Goal: Task Accomplishment & Management: Manage account settings

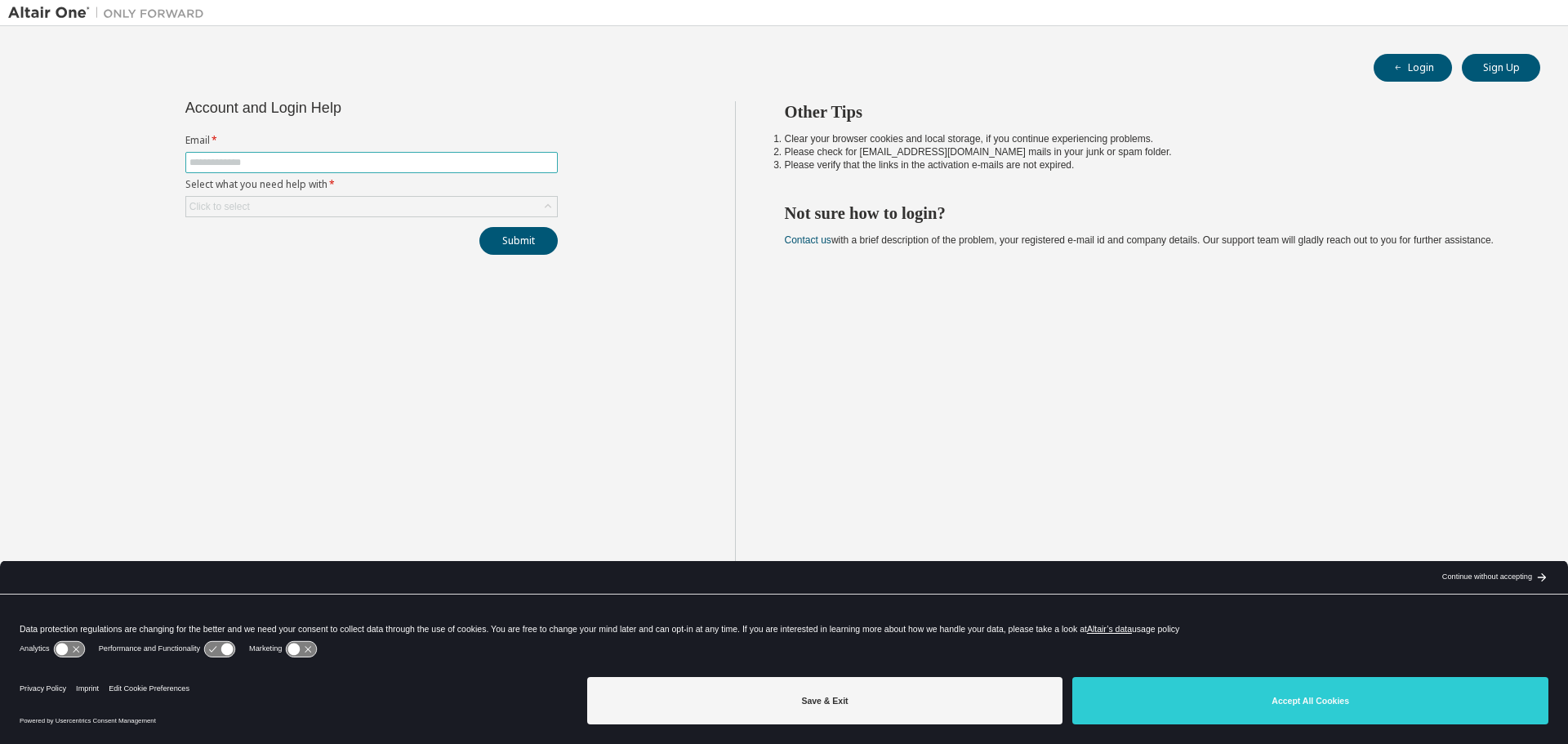
click at [254, 173] on span at bounding box center [371, 163] width 372 height 21
click at [269, 166] on input "text" at bounding box center [371, 163] width 364 height 13
click at [388, 127] on div "Account and Login Help Email * Select what you need help with * Click to select…" at bounding box center [372, 178] width 392 height 154
click at [267, 154] on span at bounding box center [371, 163] width 372 height 21
click at [267, 157] on input "text" at bounding box center [371, 163] width 364 height 13
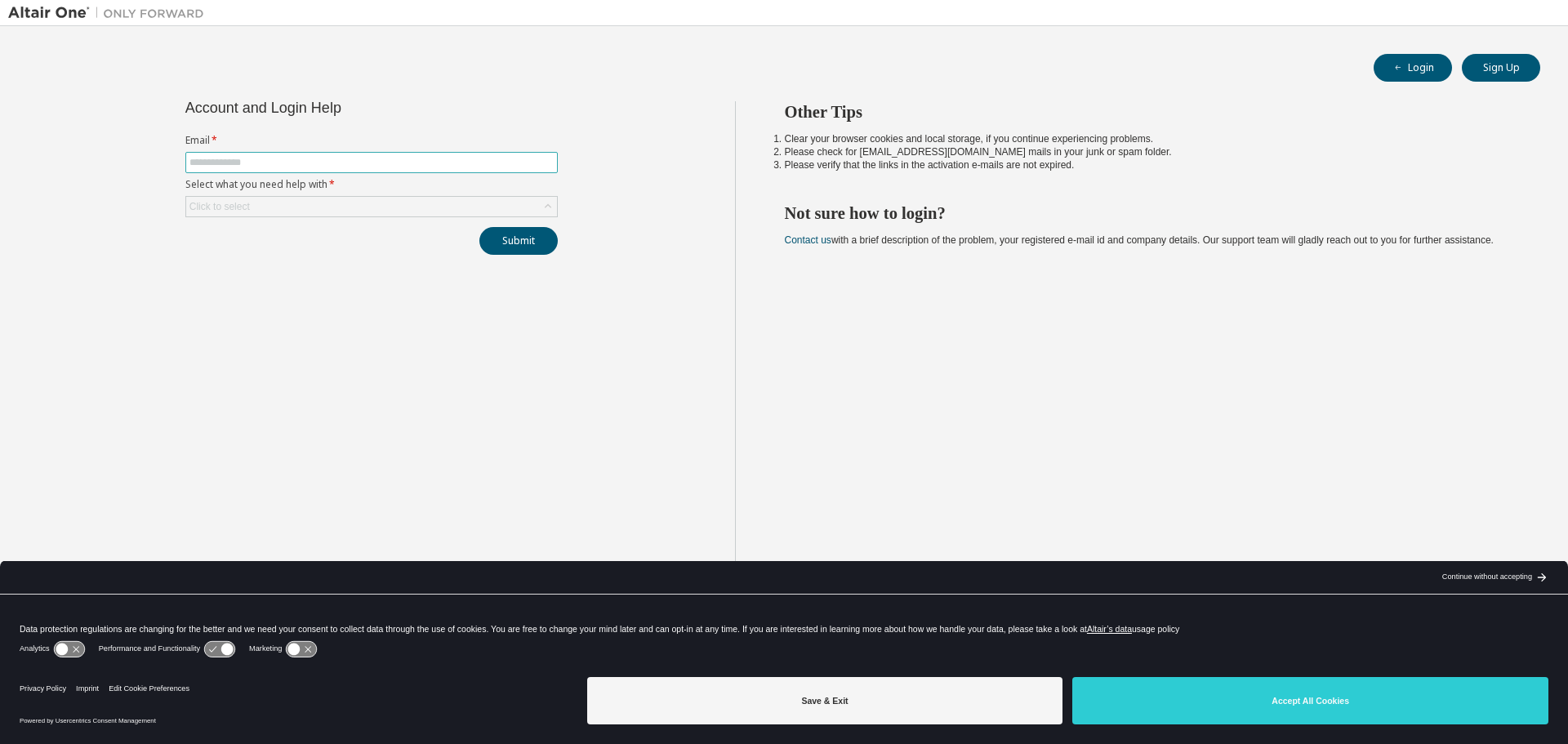
type input "**********"
click at [378, 201] on div "Click to select" at bounding box center [371, 206] width 371 height 20
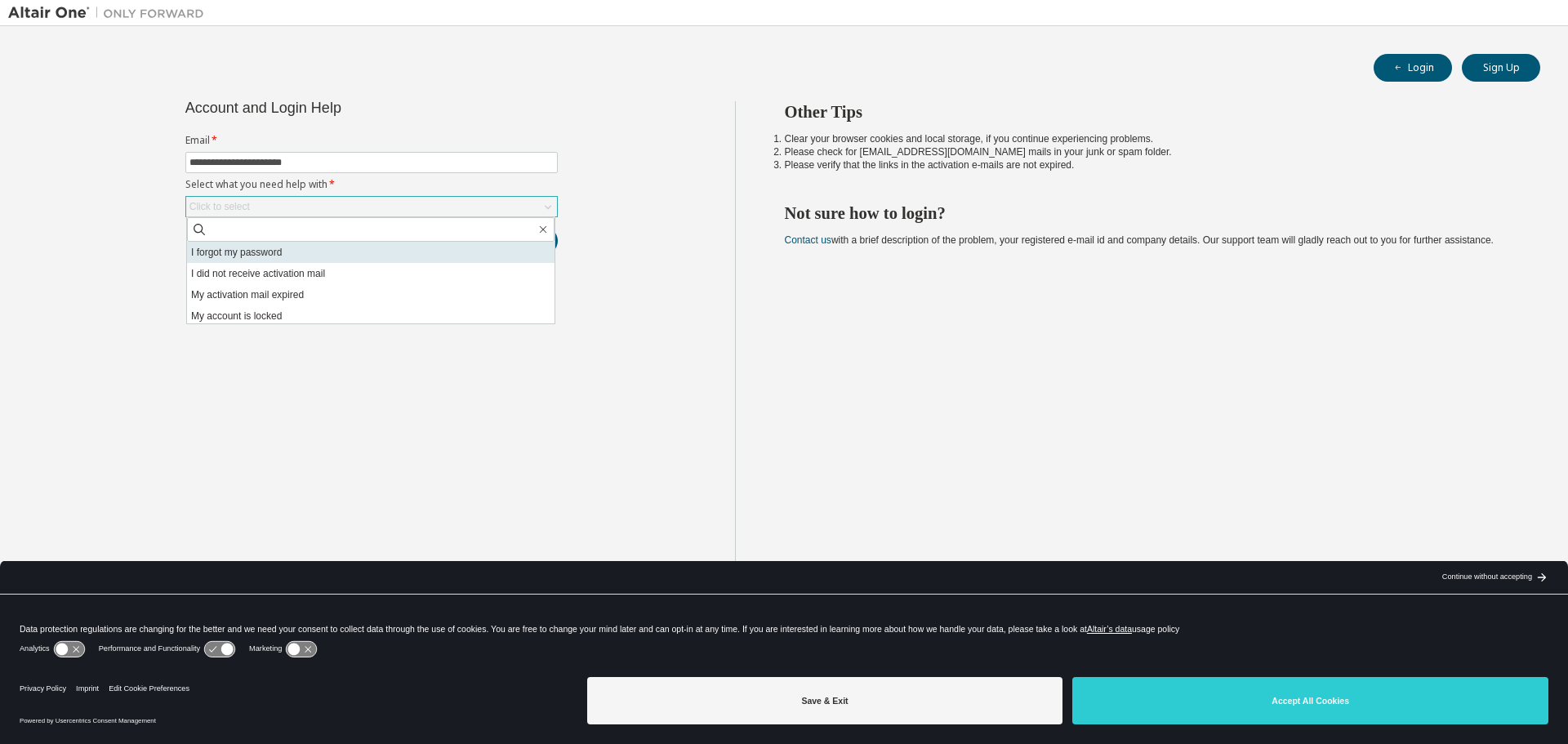
click at [315, 247] on li "I forgot my password" at bounding box center [370, 252] width 368 height 21
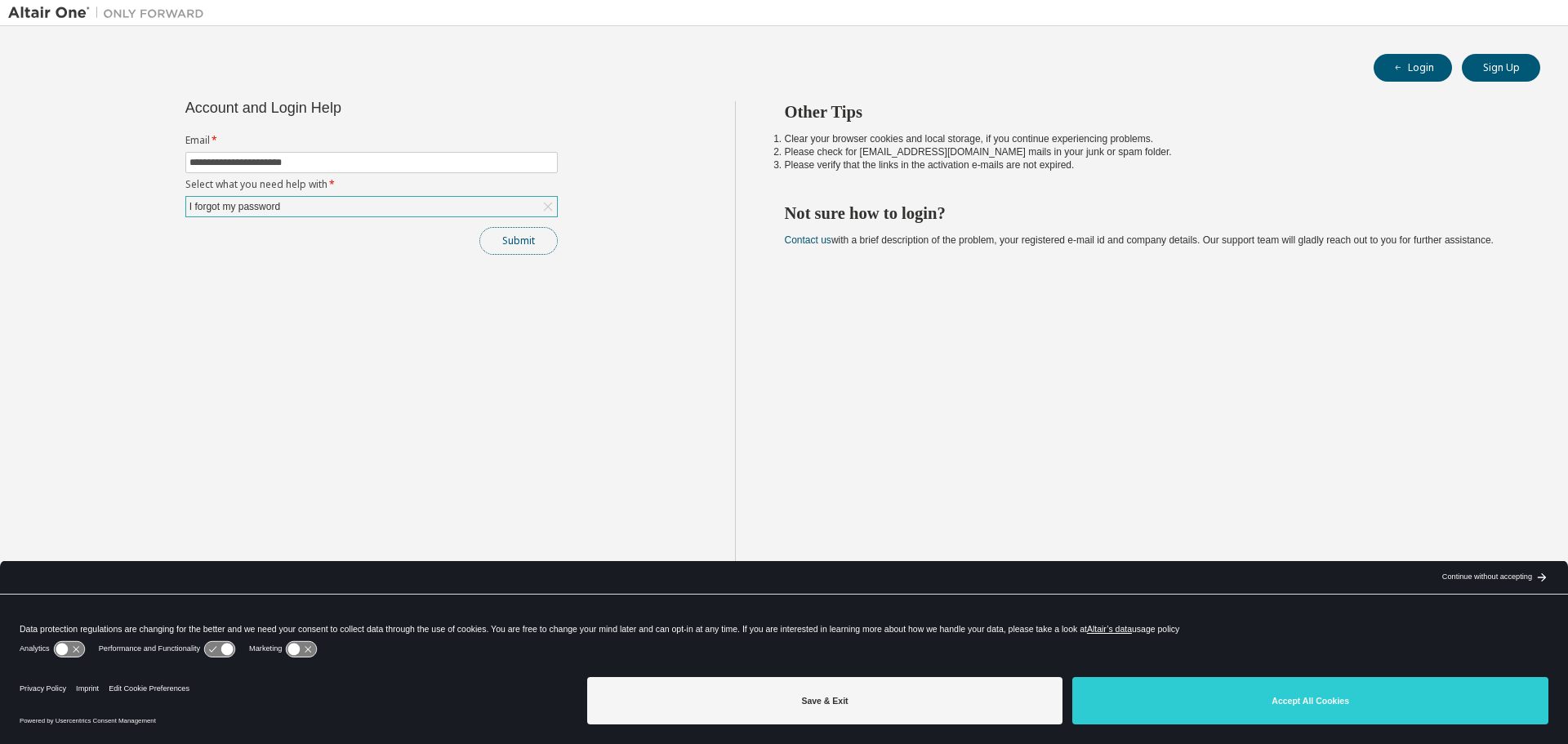
click at [504, 247] on button "Submit" at bounding box center [518, 241] width 78 height 28
click at [534, 247] on button "Submit" at bounding box center [518, 241] width 78 height 28
click at [1038, 488] on div "Other Tips Clear your browser cookies and local storage, if you continue experi…" at bounding box center [1148, 385] width 826 height 567
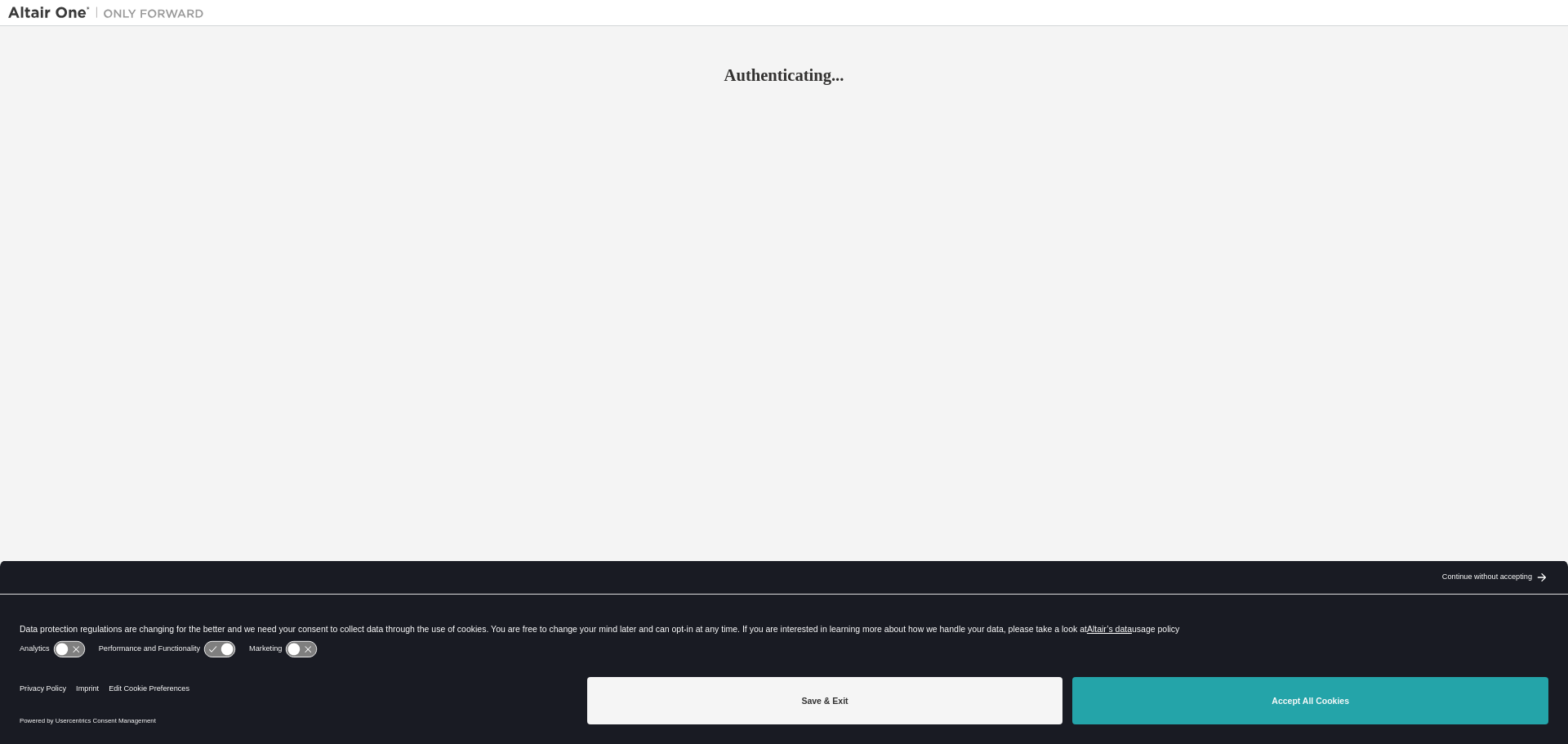
click at [1266, 681] on button "Accept All Cookies" at bounding box center [1310, 700] width 476 height 48
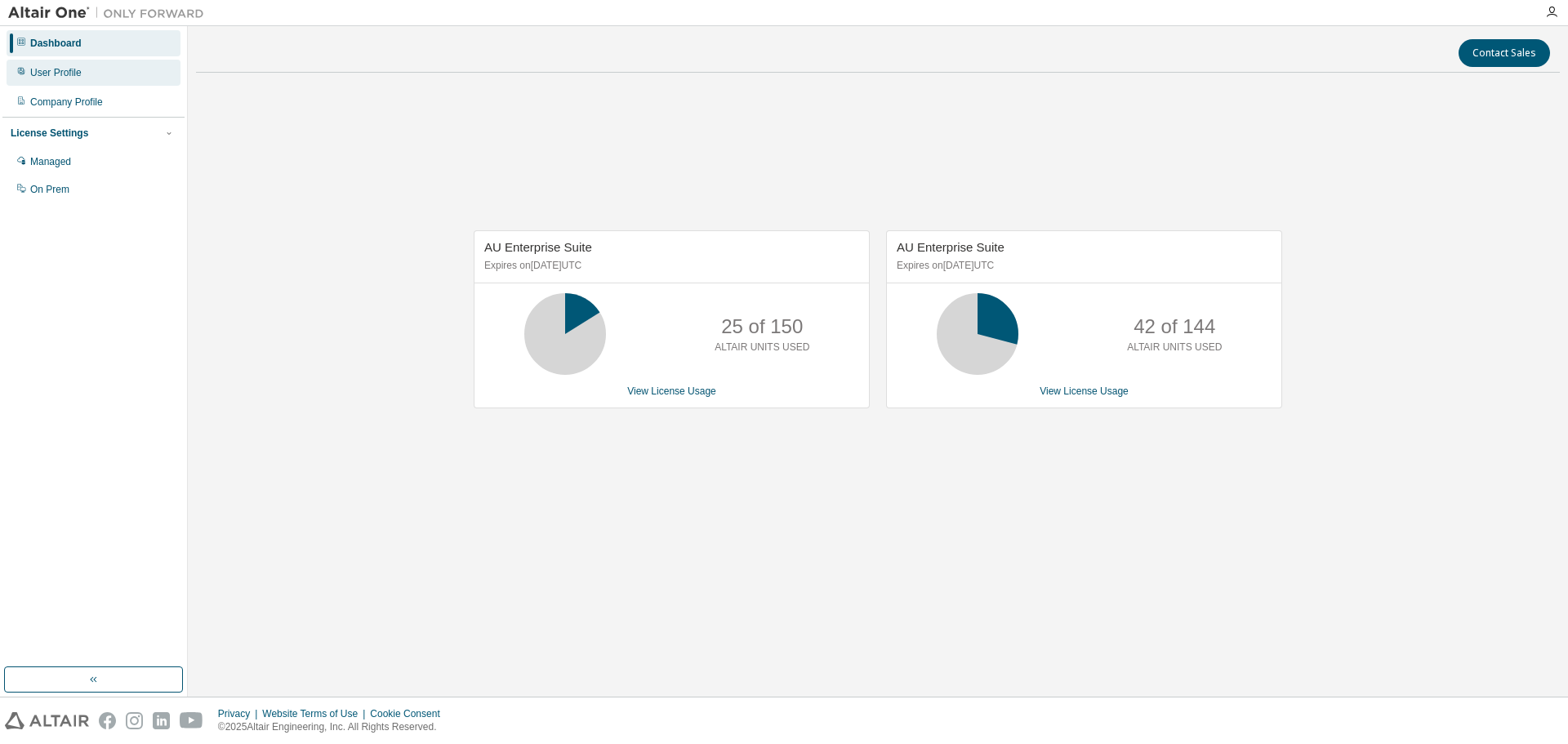
click at [104, 78] on div "User Profile" at bounding box center [94, 73] width 174 height 26
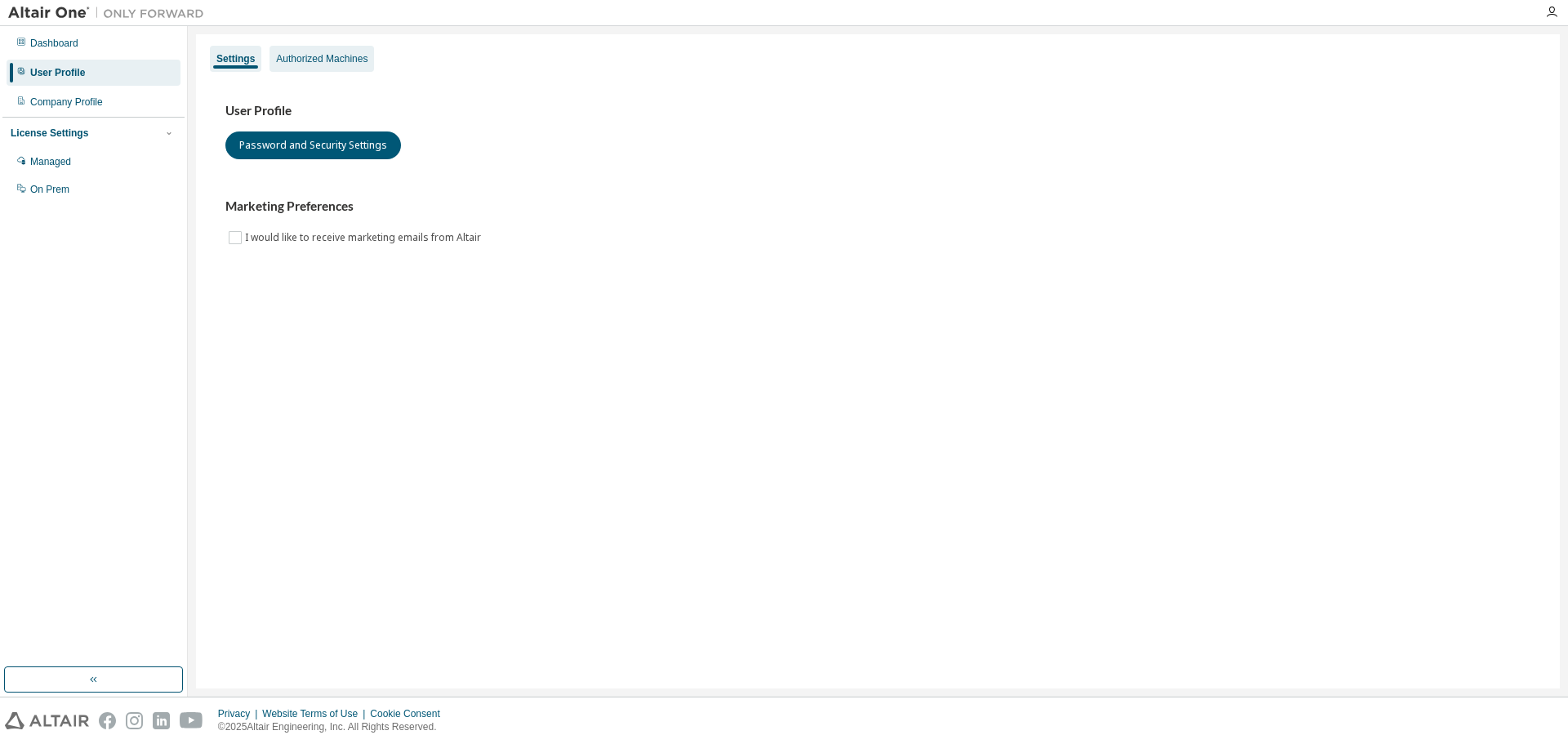
click at [331, 59] on div "Authorized Machines" at bounding box center [321, 59] width 91 height 13
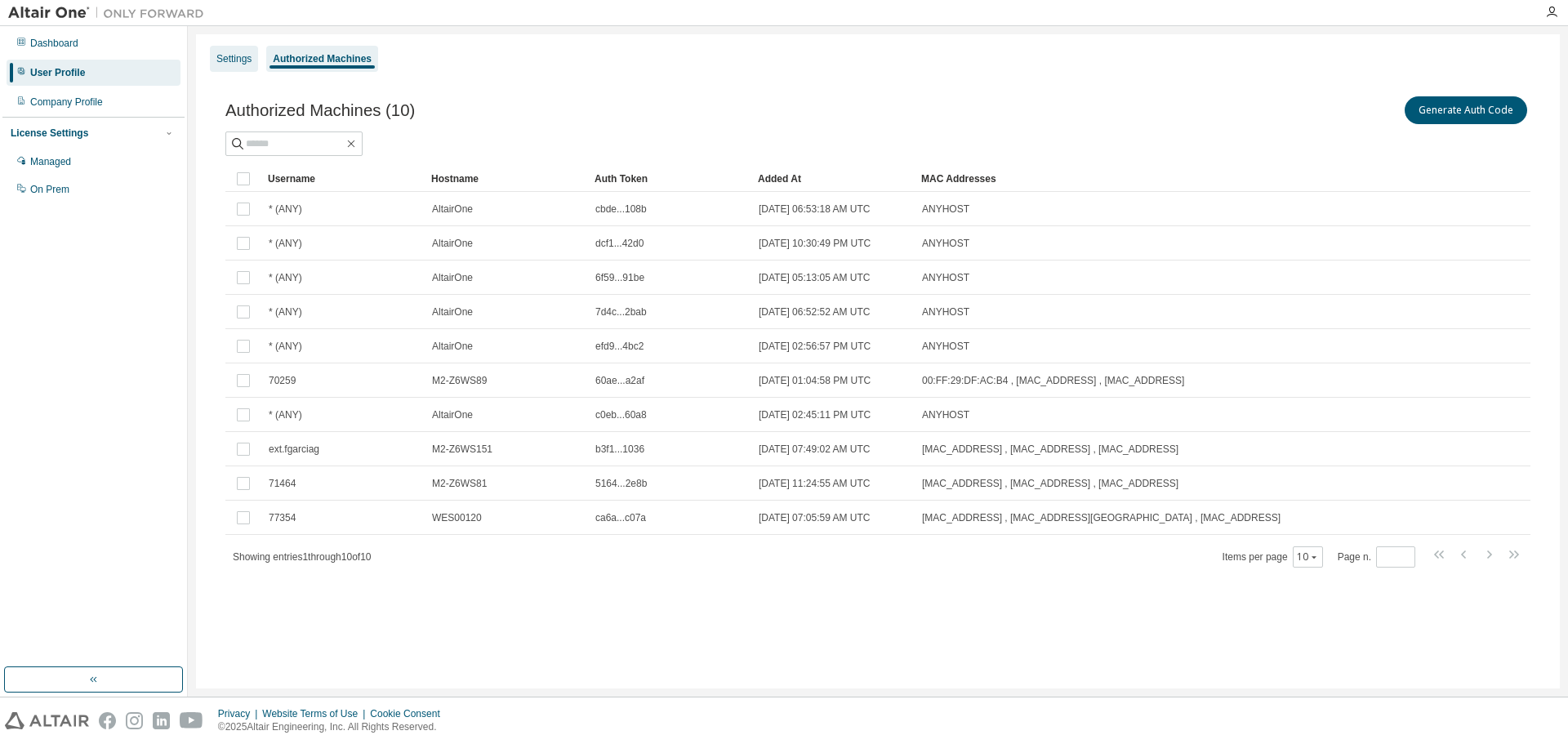
click at [226, 59] on div "Settings" at bounding box center [234, 59] width 35 height 13
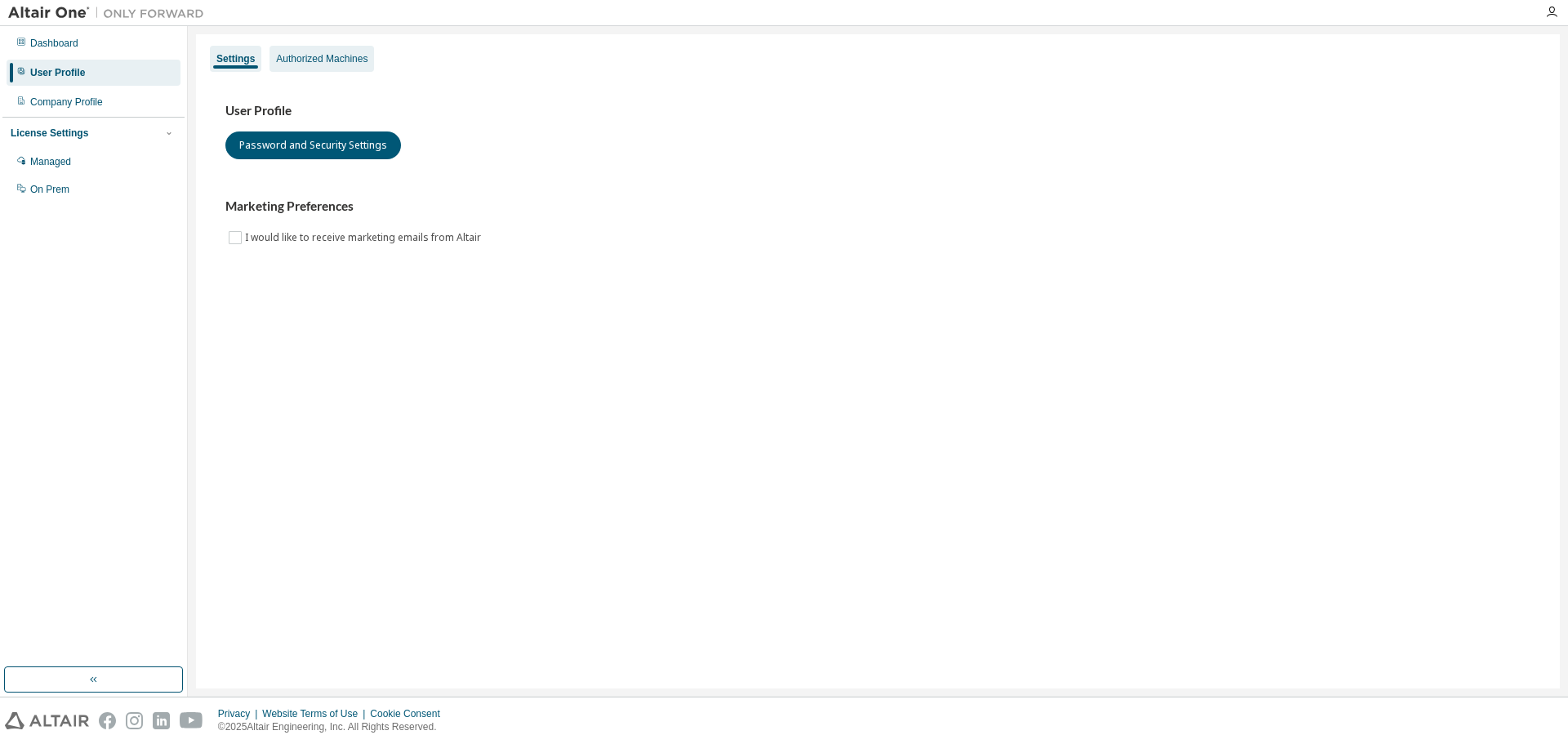
click at [284, 55] on div "Authorized Machines" at bounding box center [321, 59] width 91 height 13
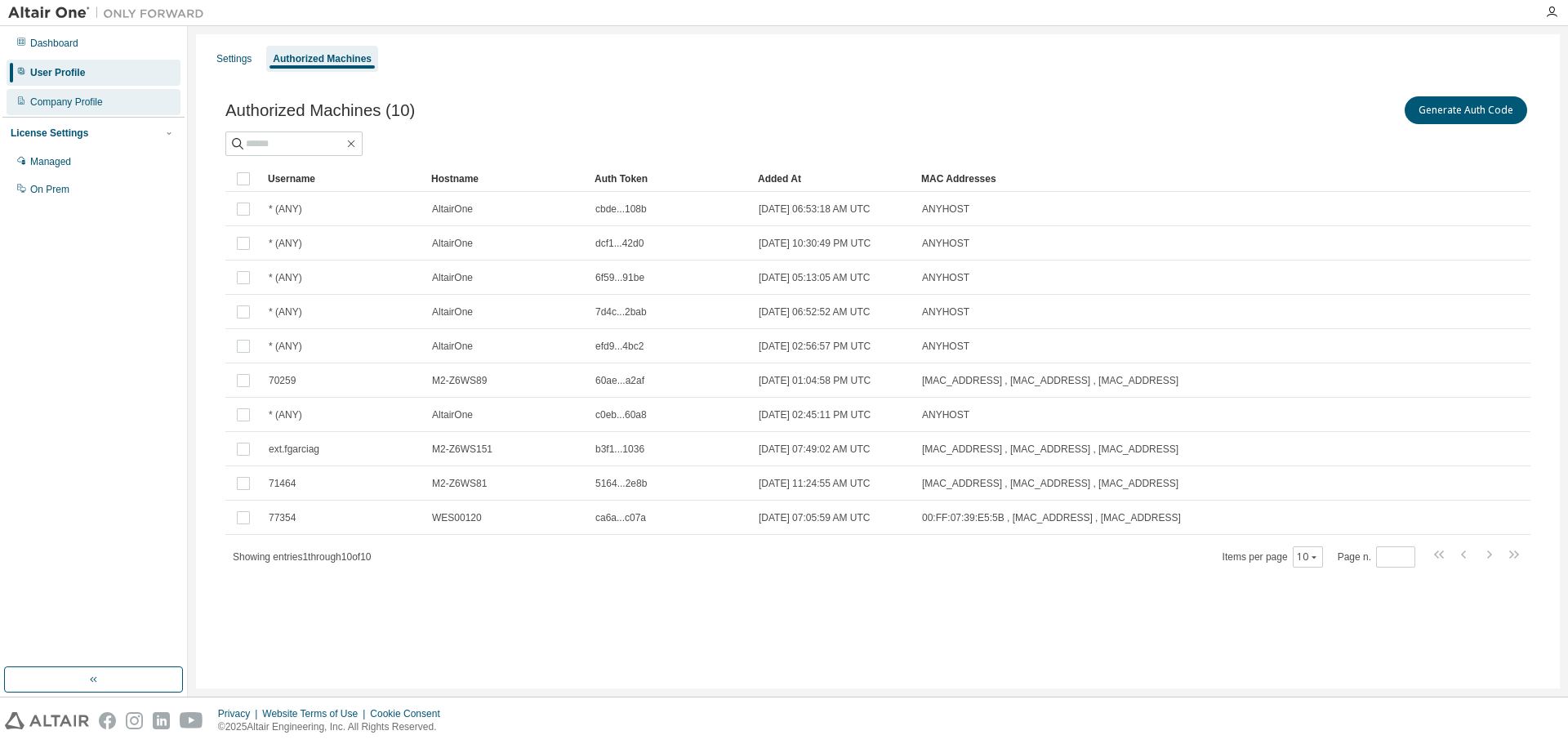
click at [72, 96] on div "Company Profile" at bounding box center [67, 102] width 72 height 13
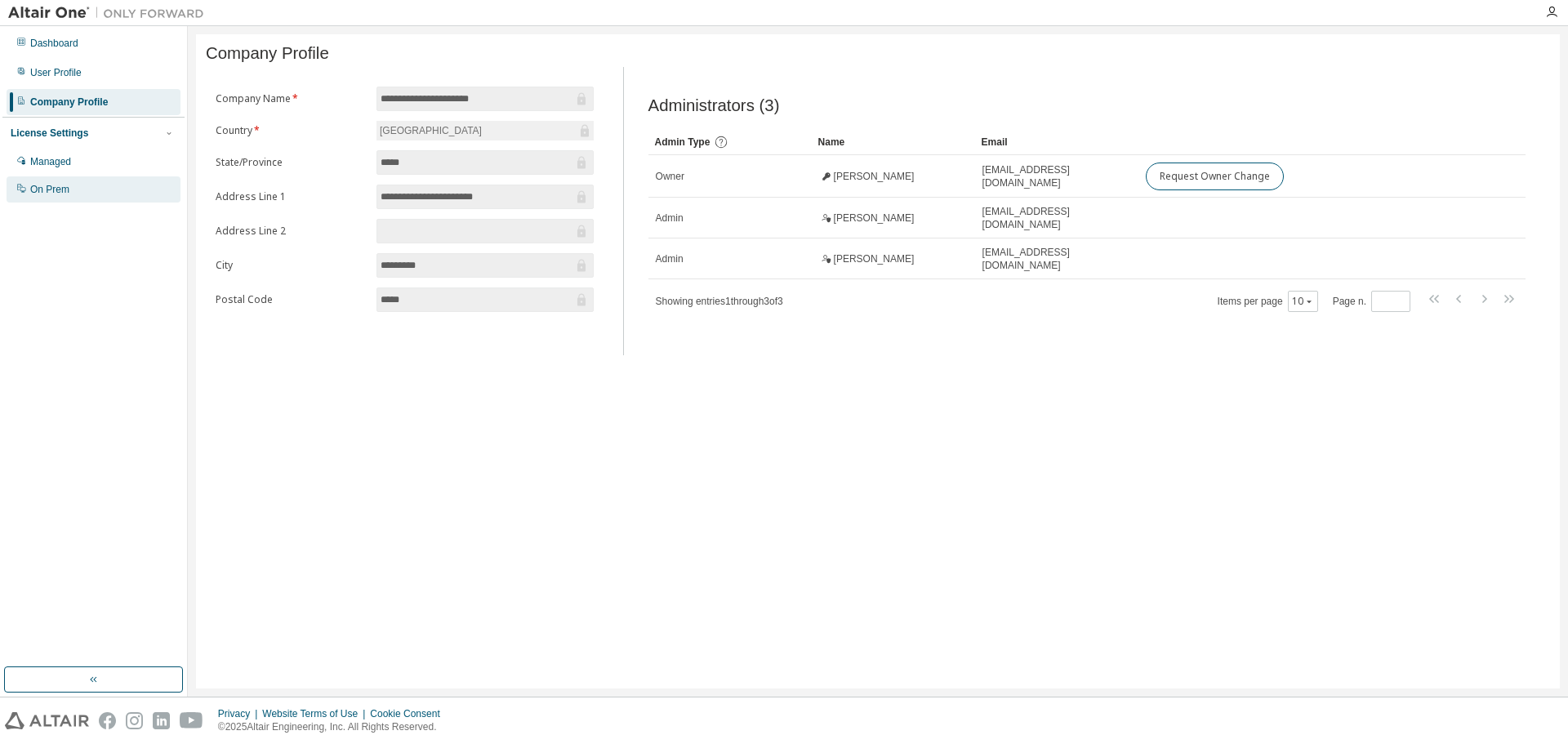
drag, startPoint x: 75, startPoint y: 211, endPoint x: 68, endPoint y: 183, distance: 28.9
click at [75, 210] on div "Dashboard User Profile Company Profile License Settings Managed On Prem" at bounding box center [94, 347] width 183 height 636
click at [67, 183] on div "On Prem" at bounding box center [50, 190] width 39 height 13
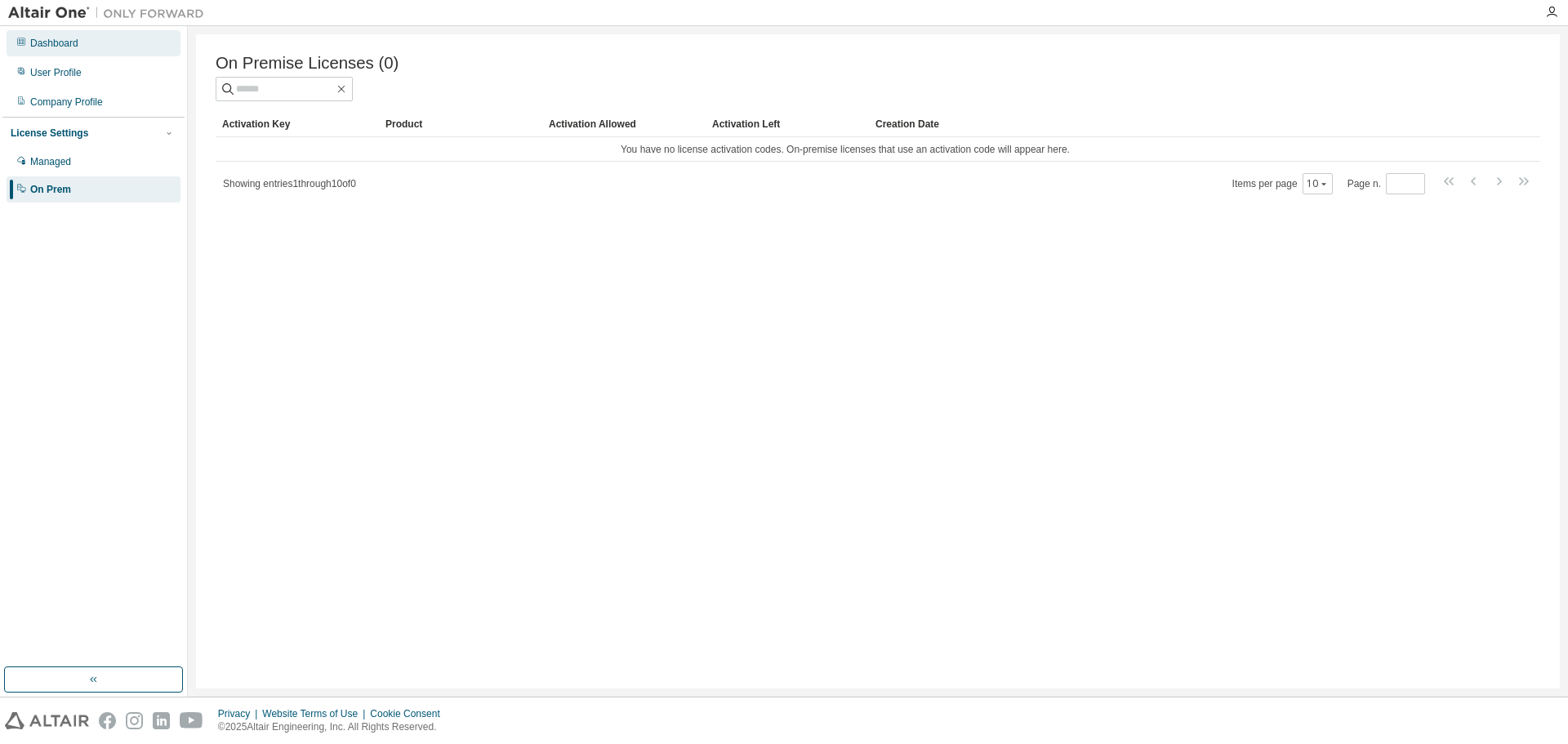
click at [66, 41] on div "Dashboard" at bounding box center [54, 44] width 49 height 13
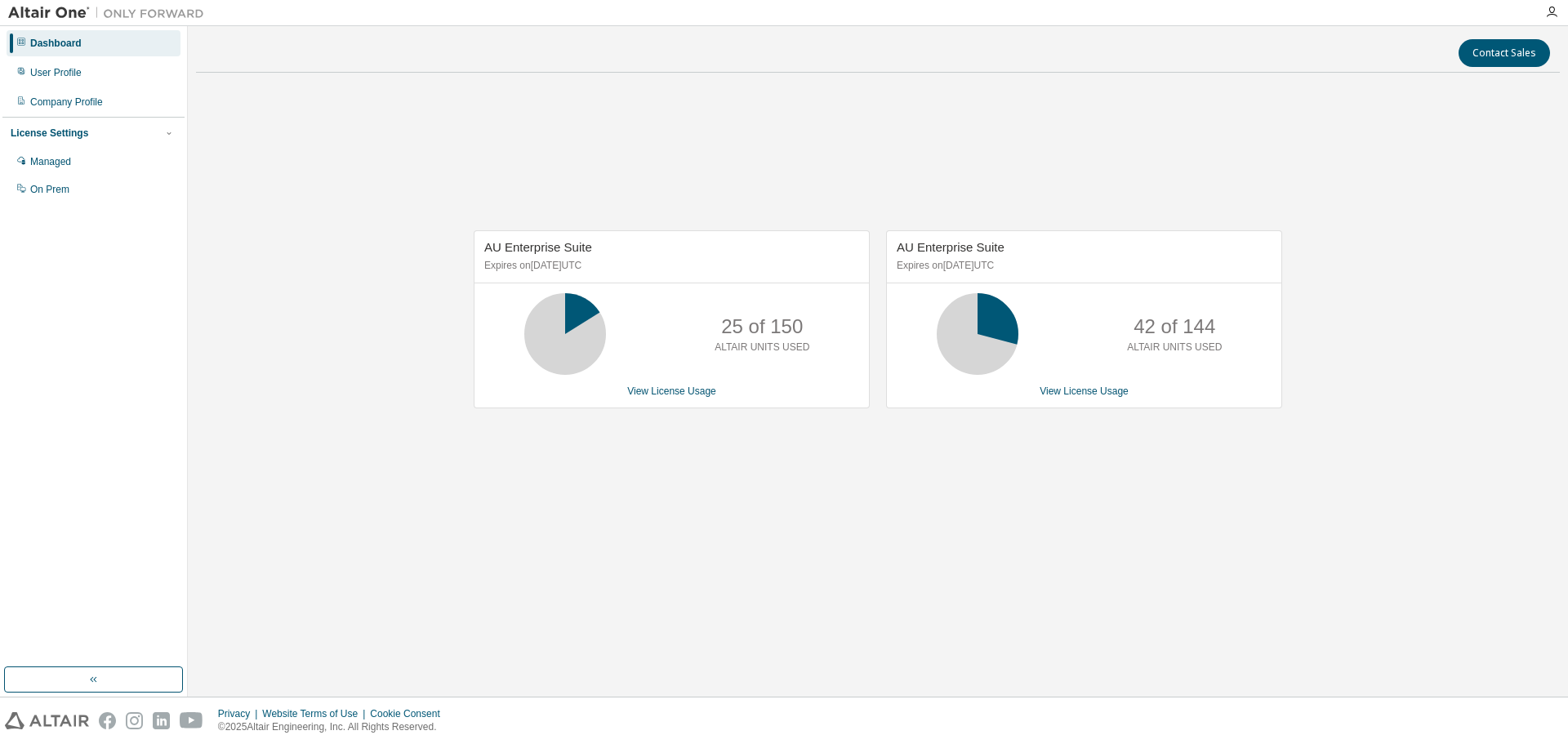
click at [788, 478] on div "AU Enterprise Suite Expires on January 1, 2026 UTC 25 of 150 ALTAIR UNITS USED …" at bounding box center [877, 327] width 1364 height 483
click at [682, 393] on link "View License Usage" at bounding box center [672, 391] width 89 height 12
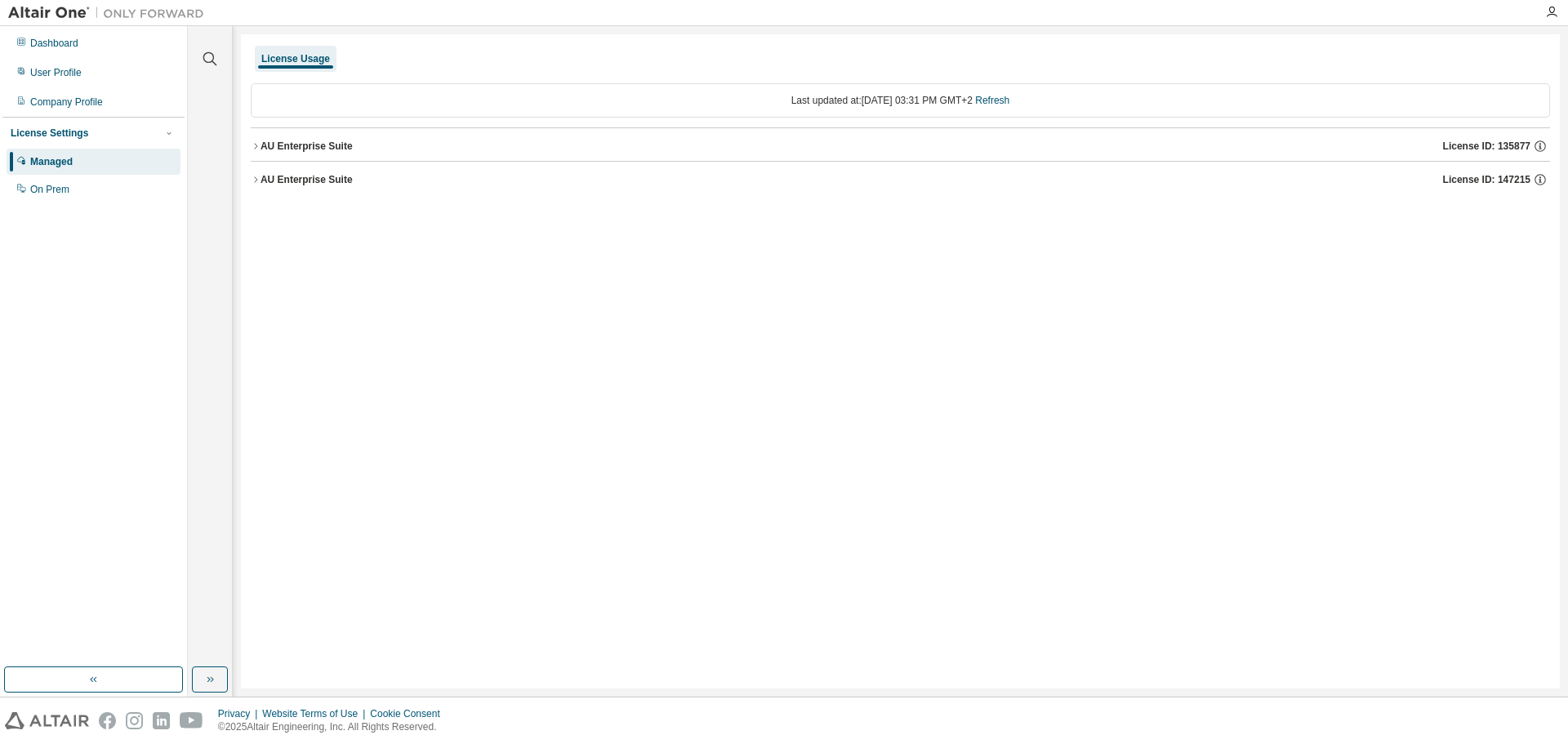
click at [254, 150] on icon "button" at bounding box center [256, 146] width 10 height 10
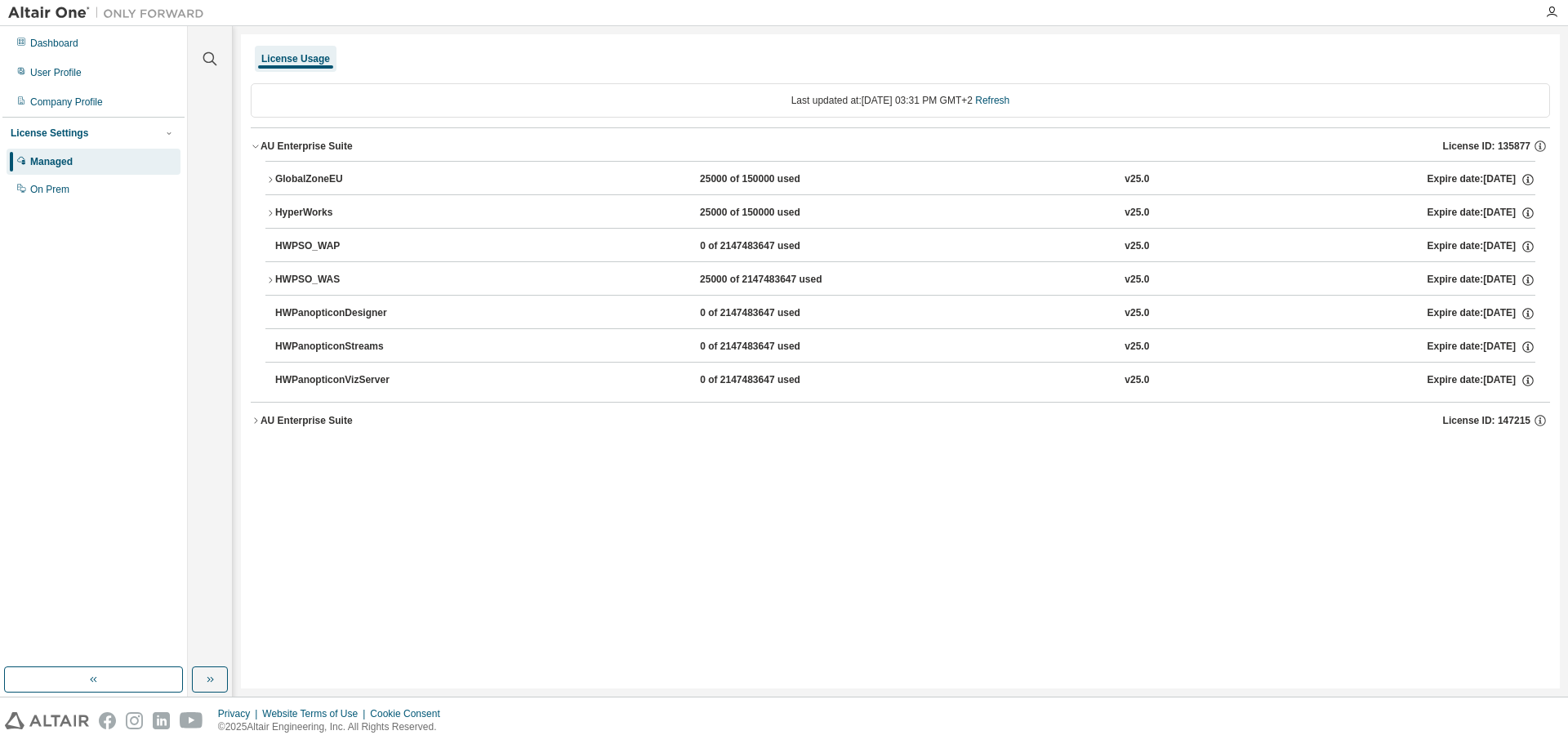
click at [252, 416] on icon "button" at bounding box center [256, 421] width 10 height 10
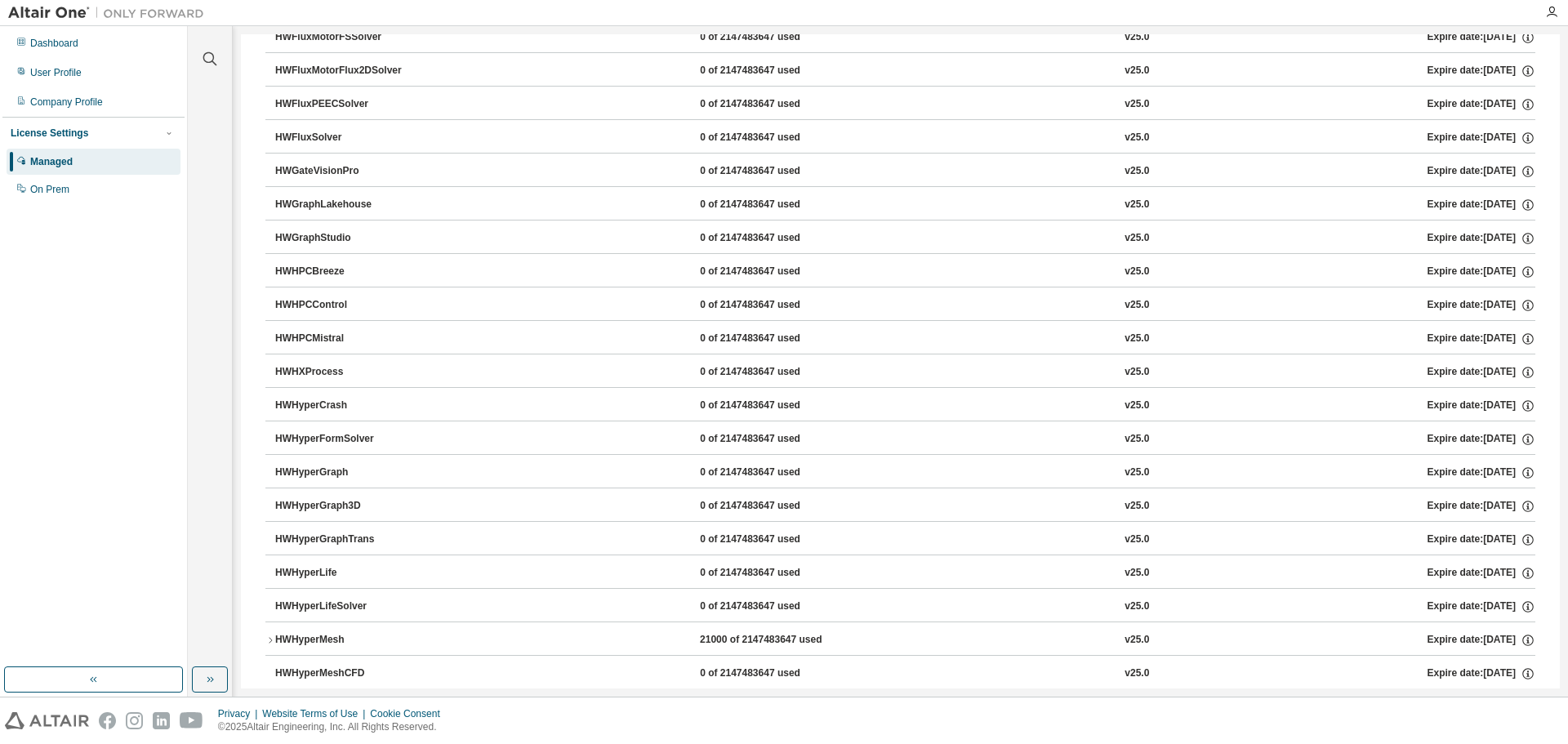
scroll to position [3675, 0]
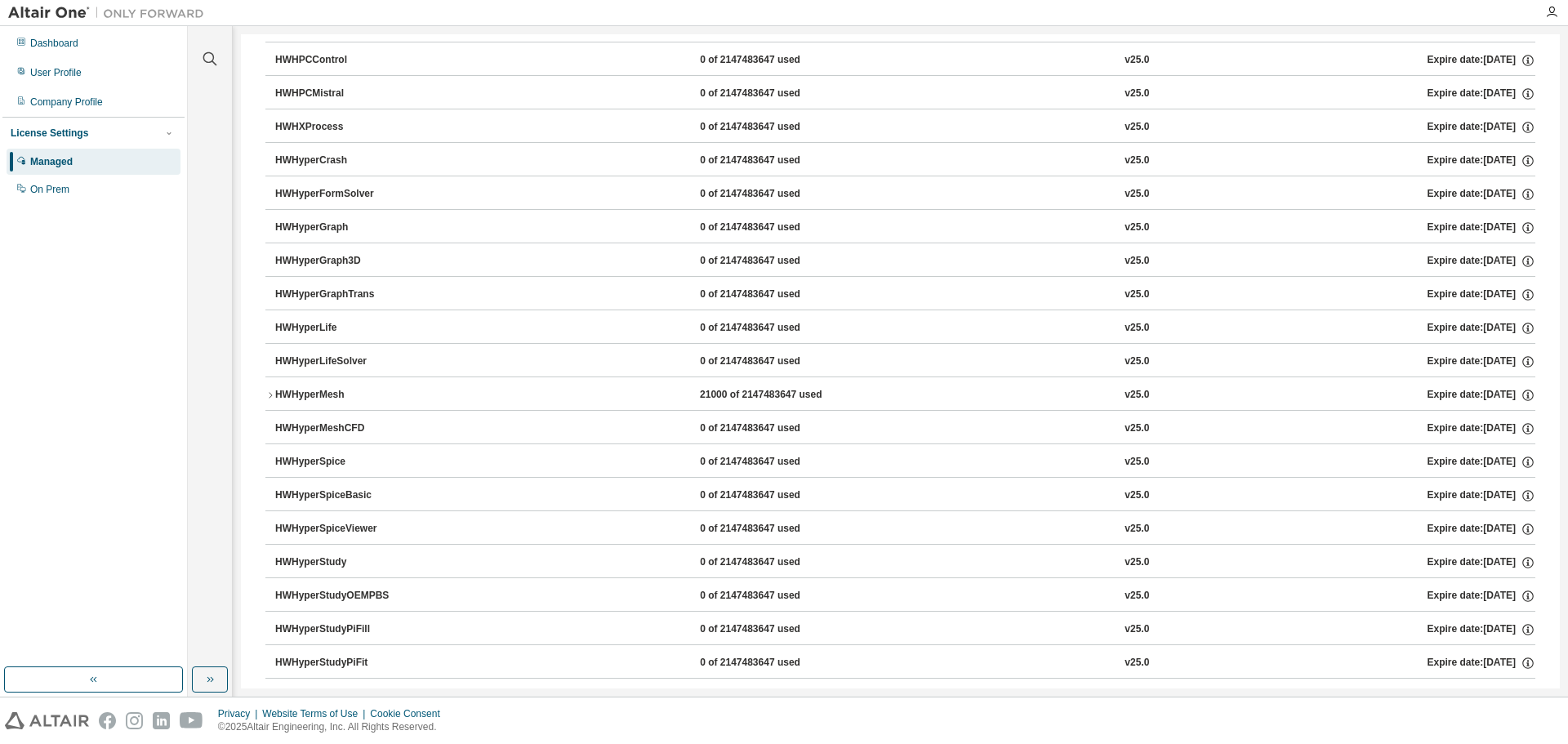
click at [268, 391] on icon "button" at bounding box center [271, 395] width 10 height 10
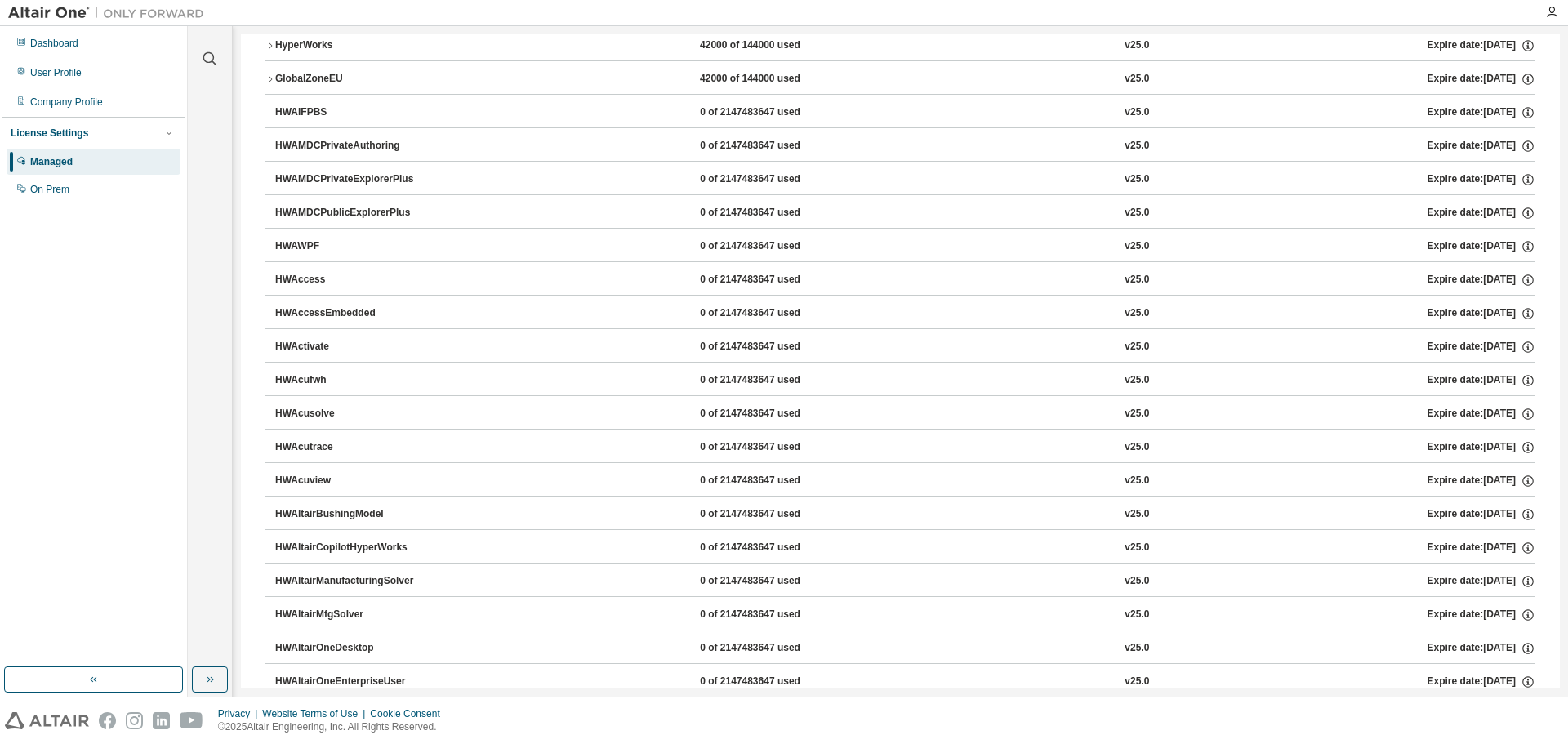
scroll to position [0, 0]
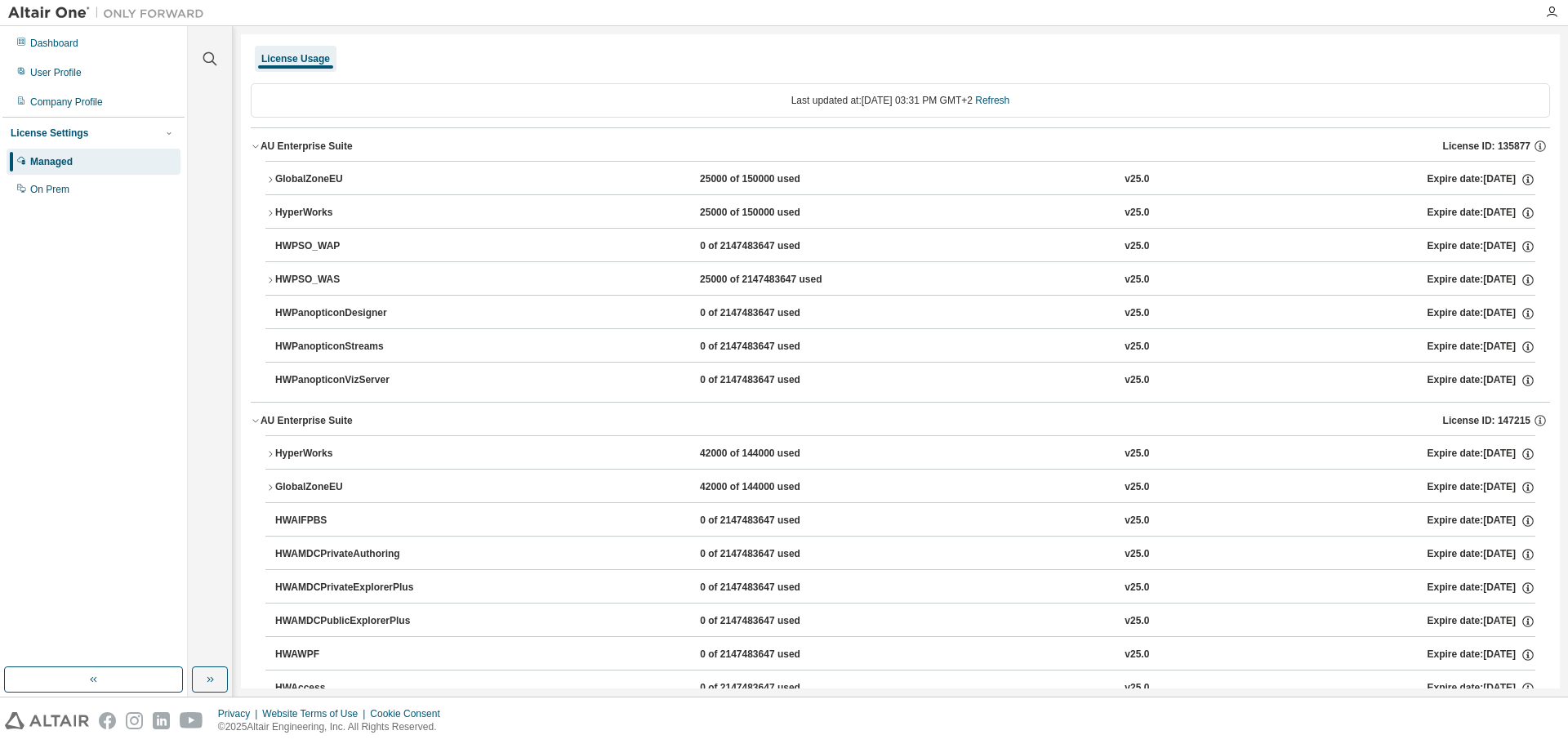
click at [60, 139] on div "License Settings" at bounding box center [49, 133] width 77 height 13
click at [39, 195] on div "On Prem" at bounding box center [50, 190] width 39 height 13
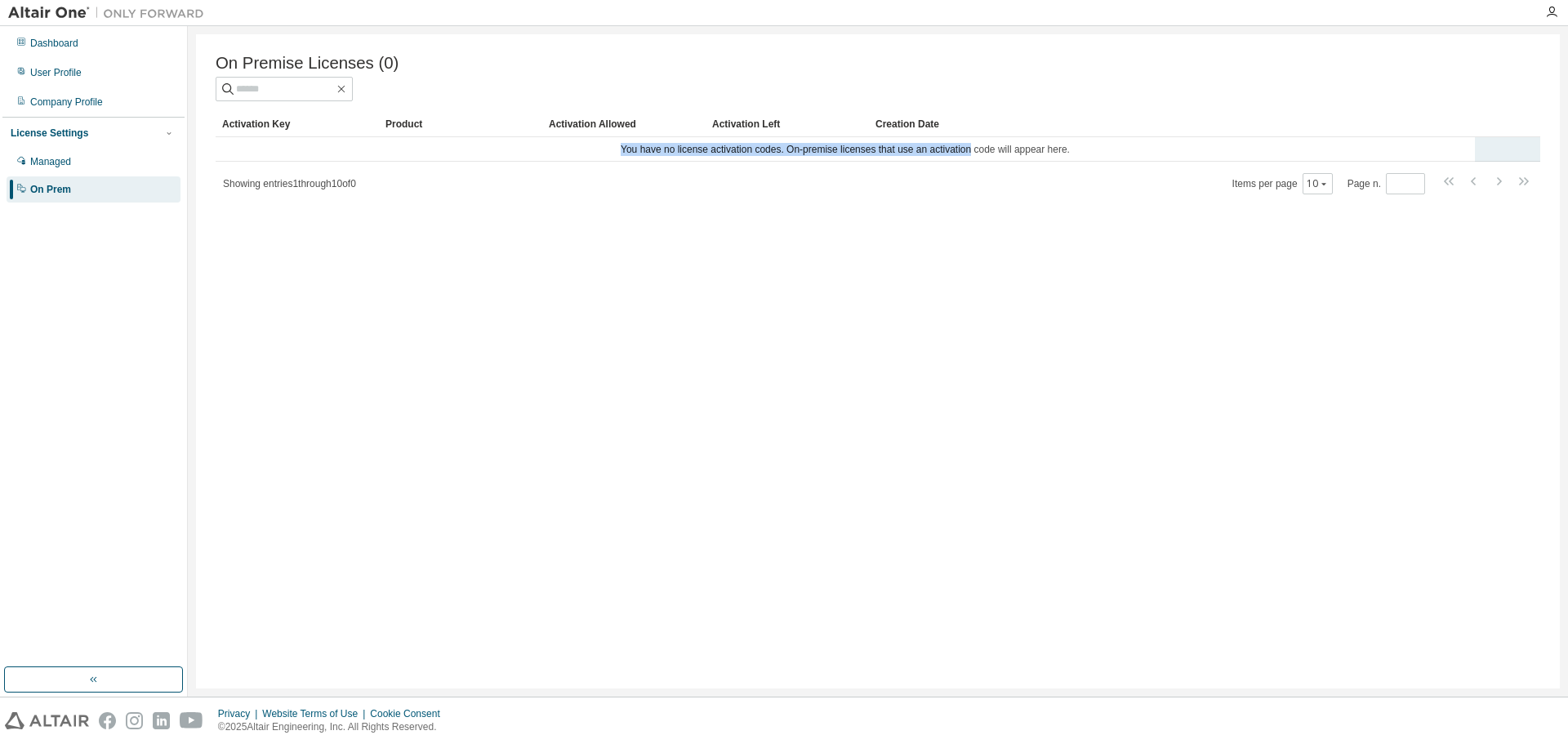
drag, startPoint x: 591, startPoint y: 151, endPoint x: 968, endPoint y: 156, distance: 377.0
click at [968, 156] on td "You have no license activation codes. On-premise licenses that use an activatio…" at bounding box center [845, 150] width 1260 height 25
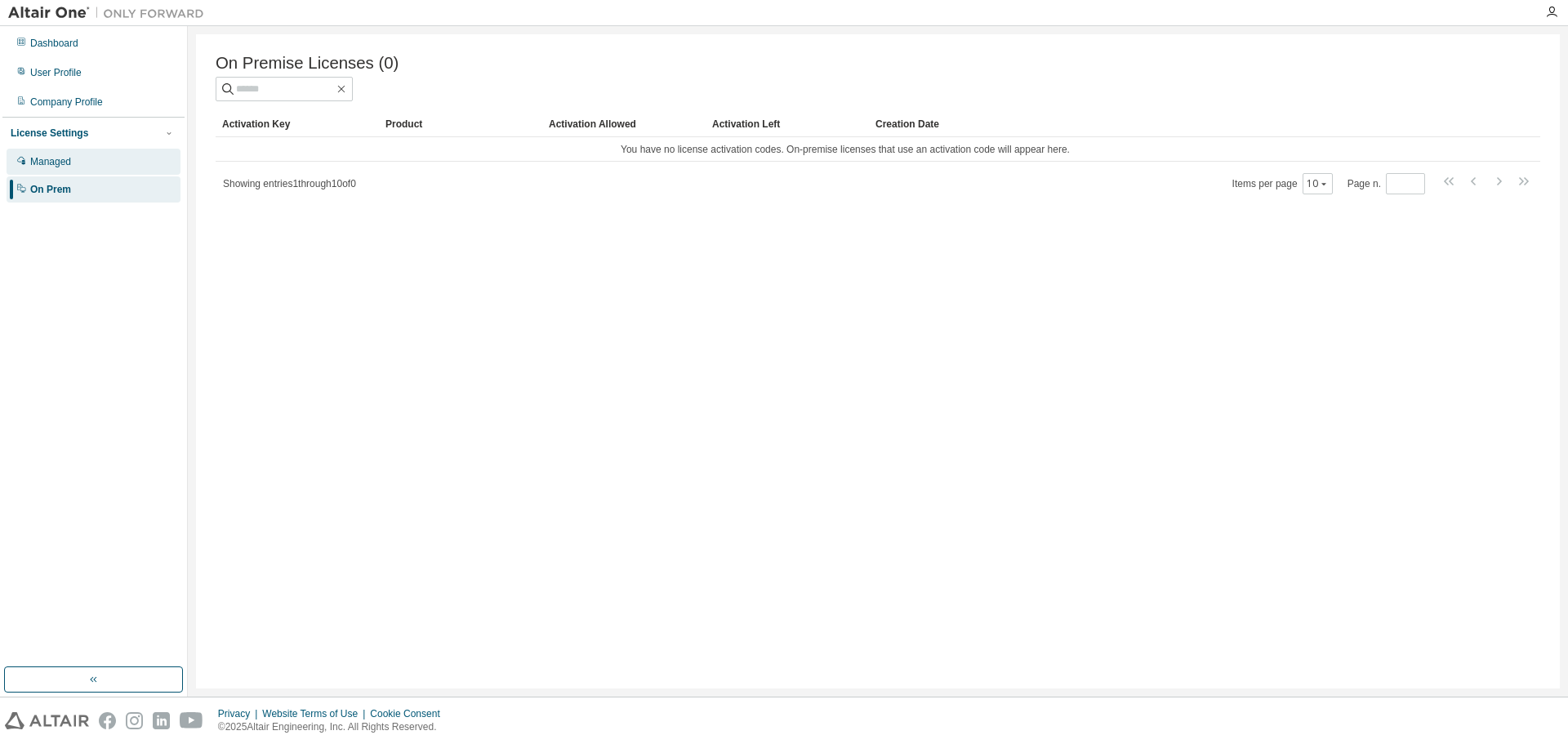
click at [60, 166] on div "Managed" at bounding box center [51, 162] width 41 height 13
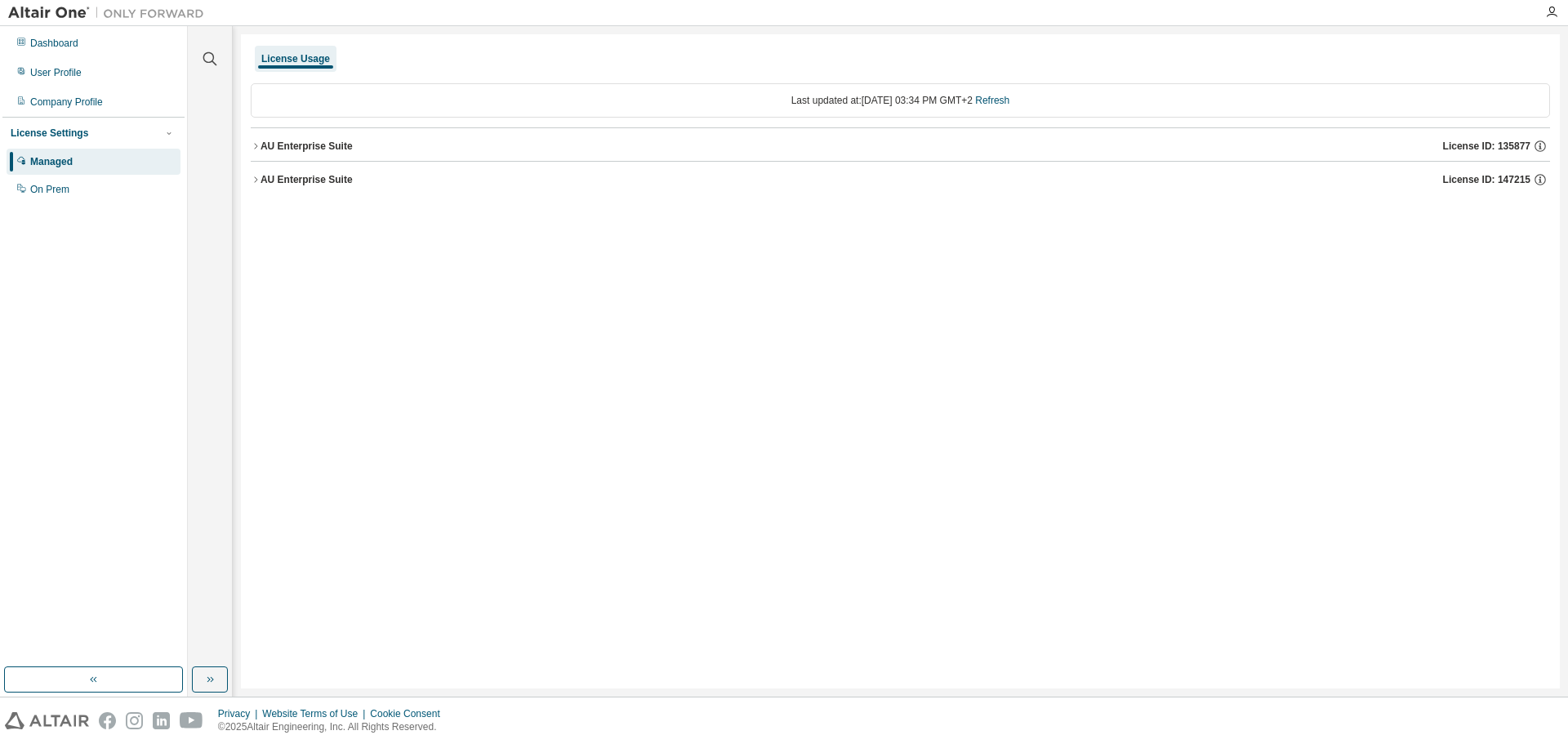
click at [259, 151] on button "AU Enterprise Suite License ID: 135877" at bounding box center [900, 146] width 1299 height 36
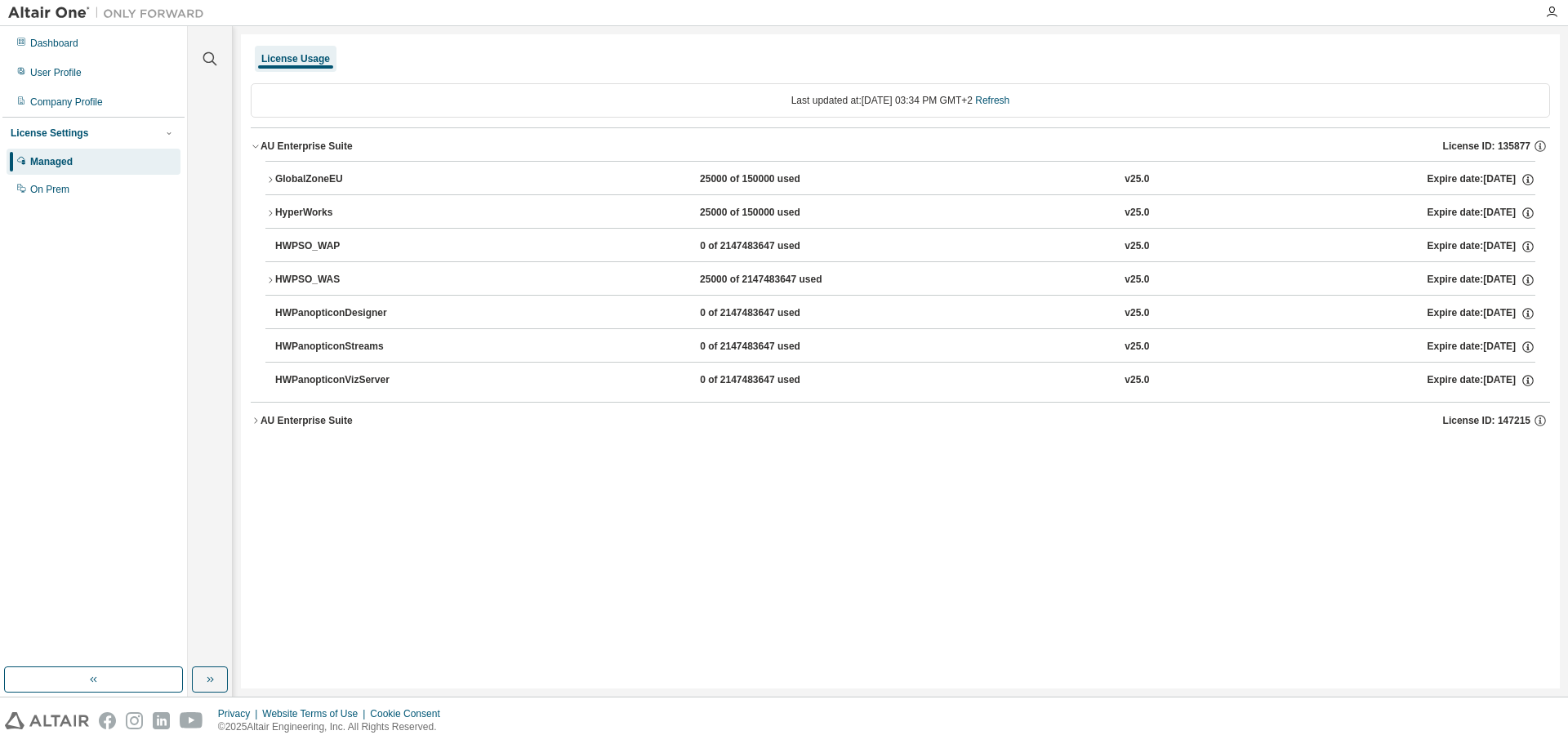
click at [272, 183] on icon "button" at bounding box center [271, 180] width 10 height 10
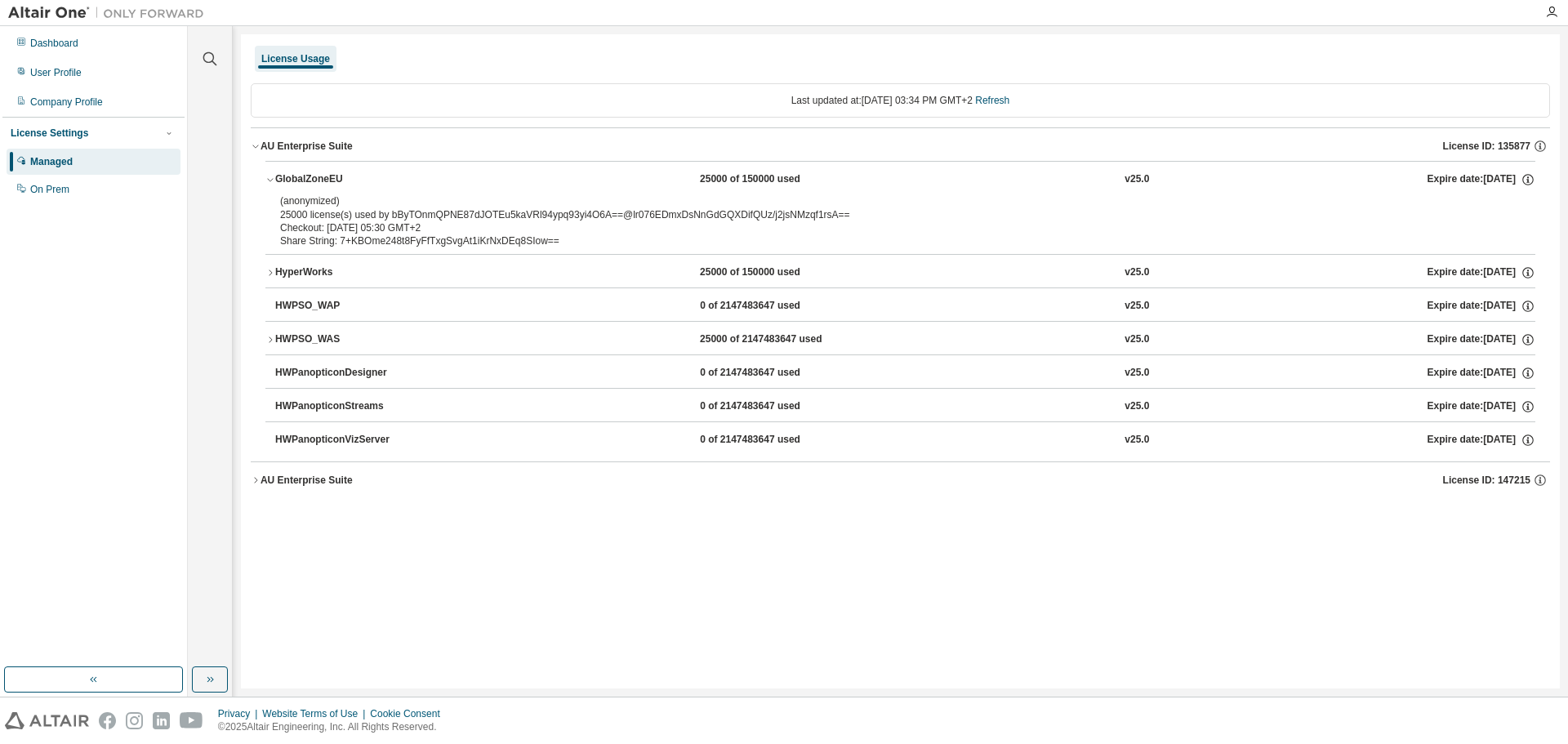
click at [298, 277] on div "HyperWorks" at bounding box center [349, 273] width 147 height 15
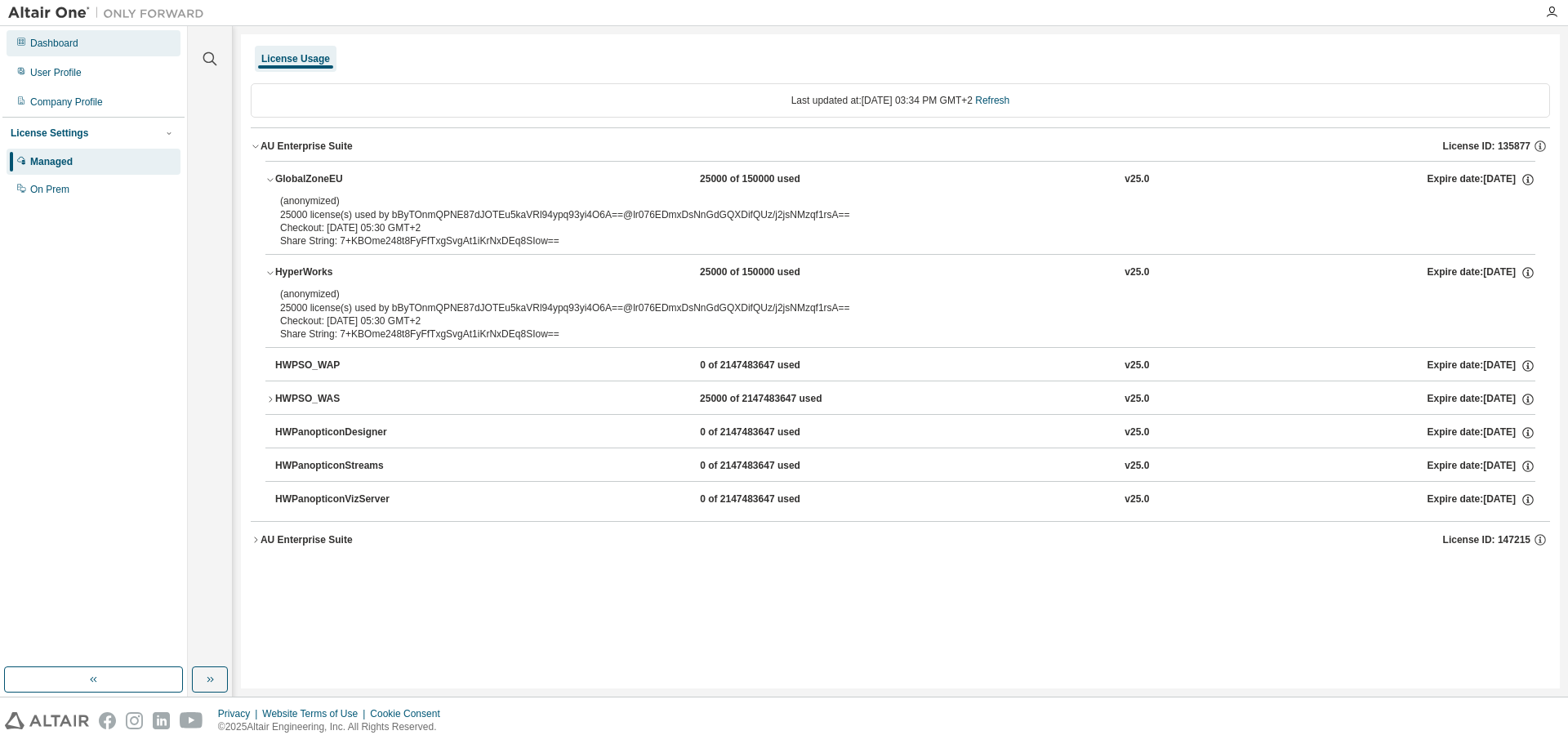
click at [80, 50] on div "Dashboard" at bounding box center [94, 44] width 174 height 26
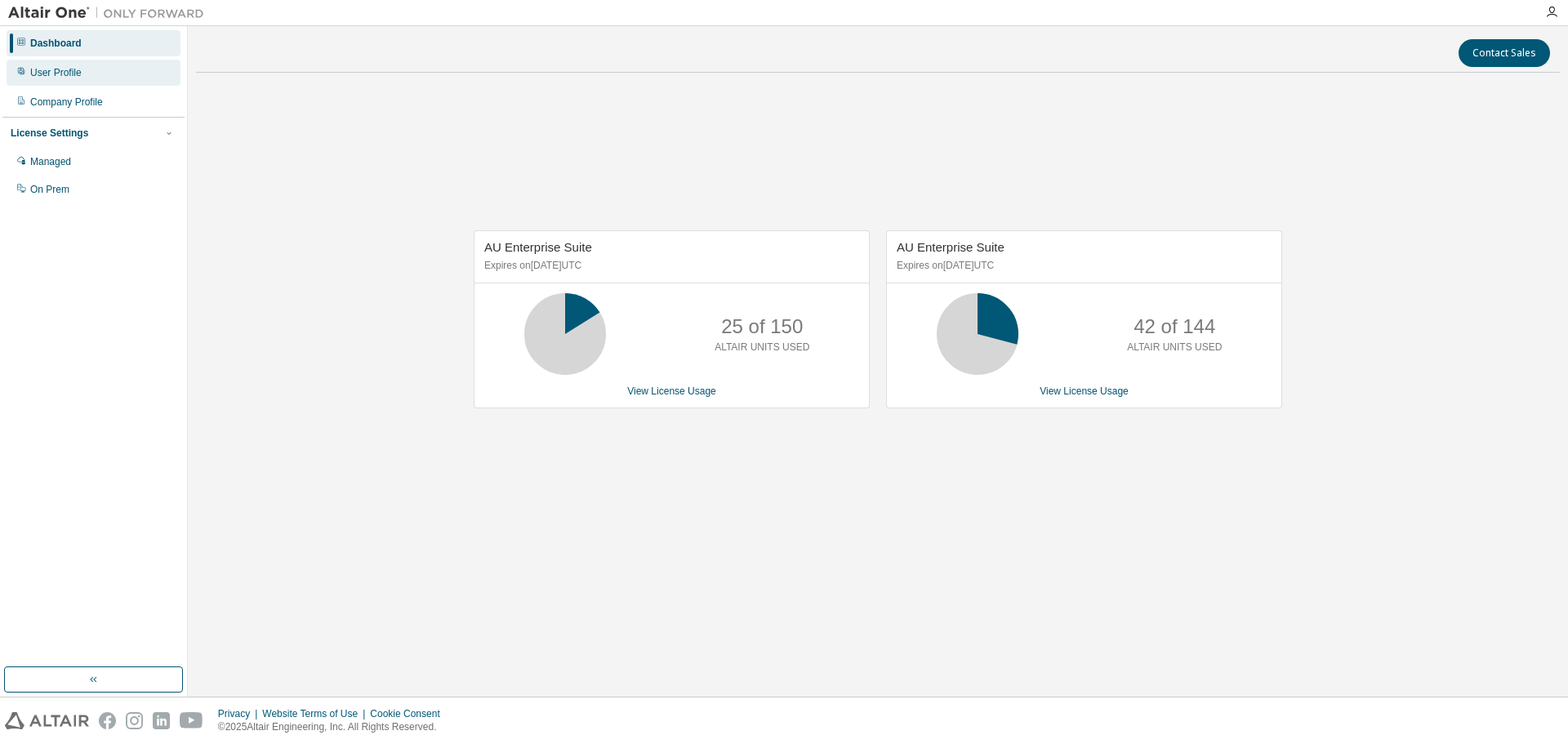
click at [81, 67] on div "User Profile" at bounding box center [94, 73] width 174 height 26
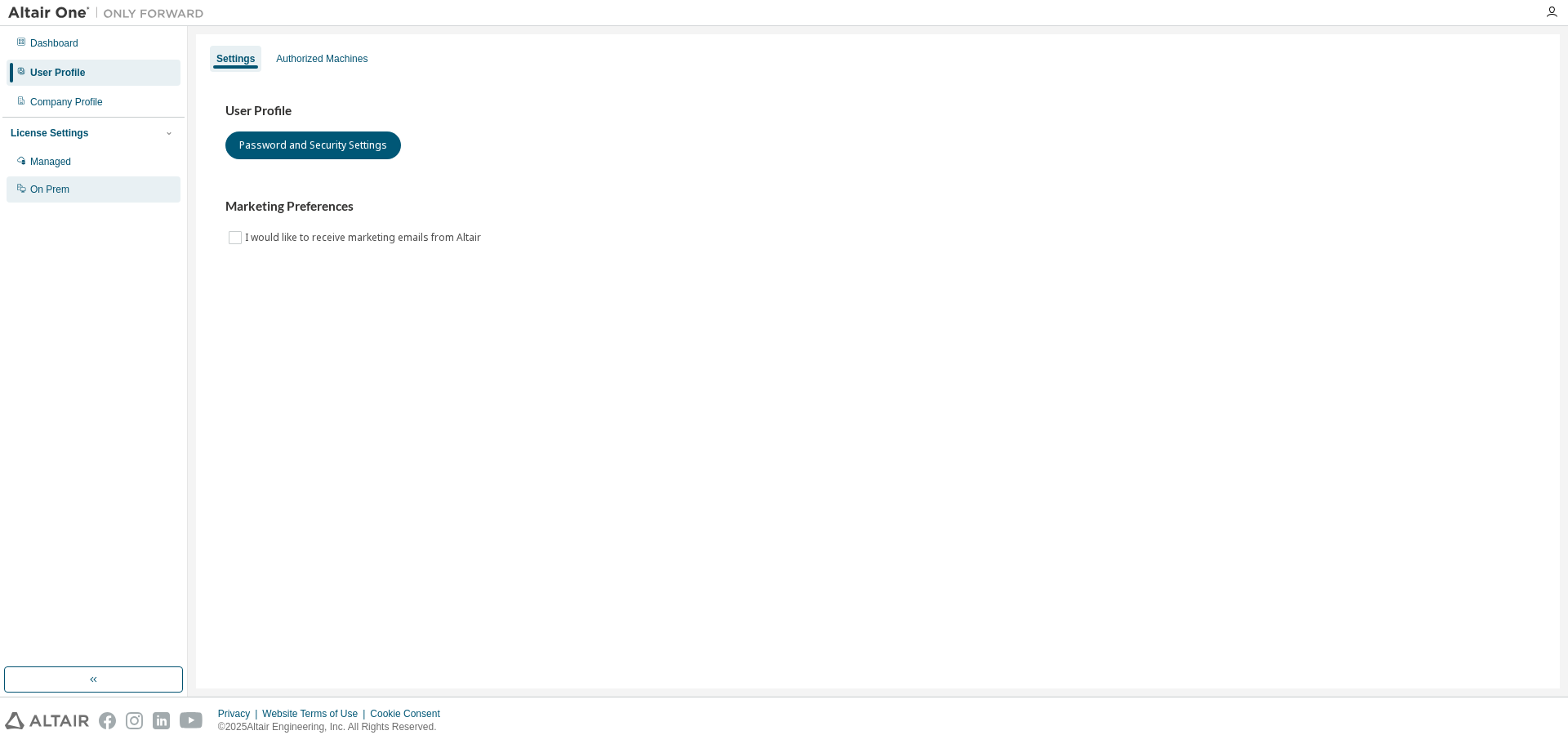
click at [72, 192] on div "On Prem" at bounding box center [94, 190] width 174 height 26
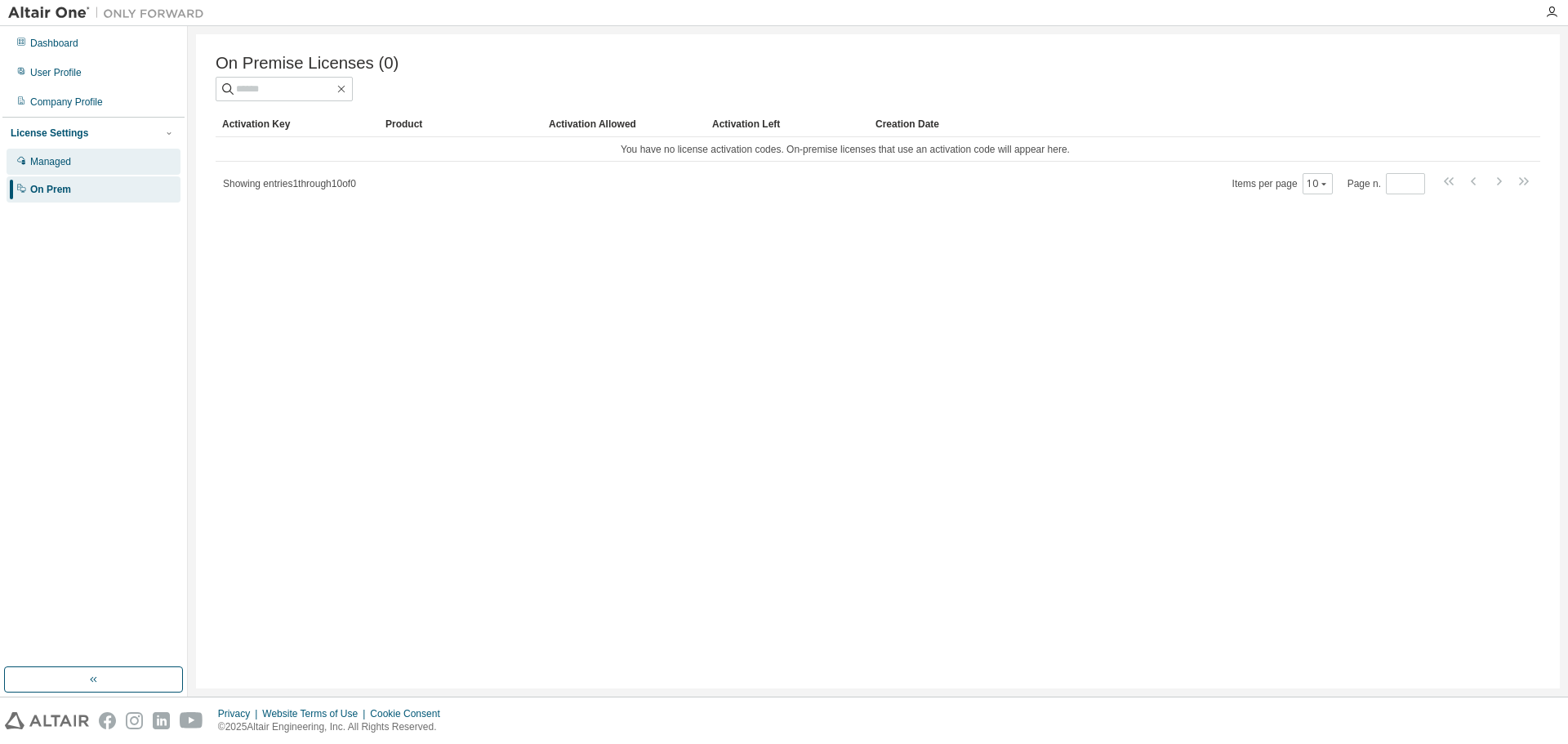
click at [86, 169] on div "Managed" at bounding box center [94, 162] width 174 height 26
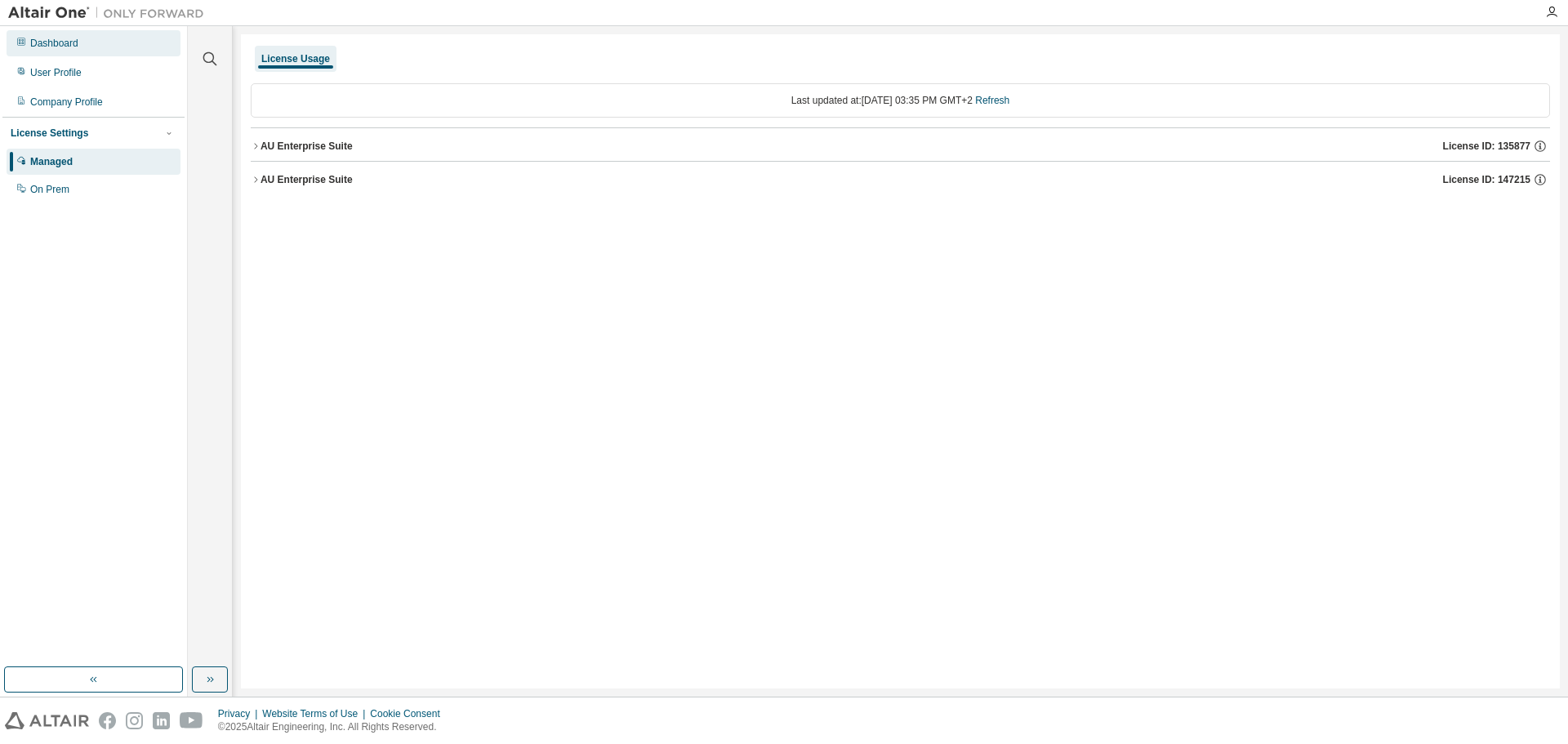
click at [78, 44] on div "Dashboard" at bounding box center [94, 44] width 174 height 26
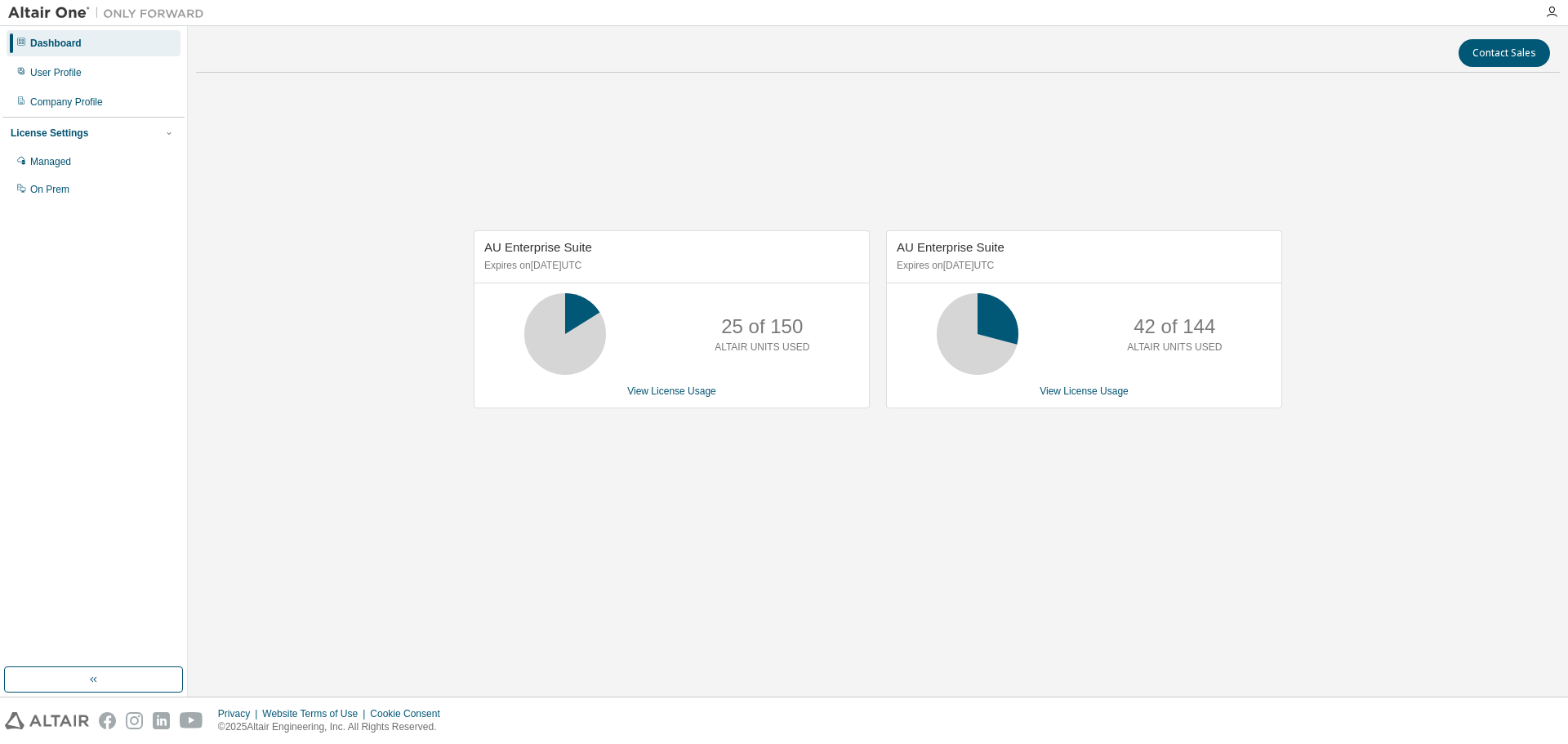
click at [648, 327] on div "25 of 150 ALTAIR UNITS USED" at bounding box center [672, 334] width 395 height 81
click at [1080, 396] on link "View License Usage" at bounding box center [1084, 391] width 89 height 12
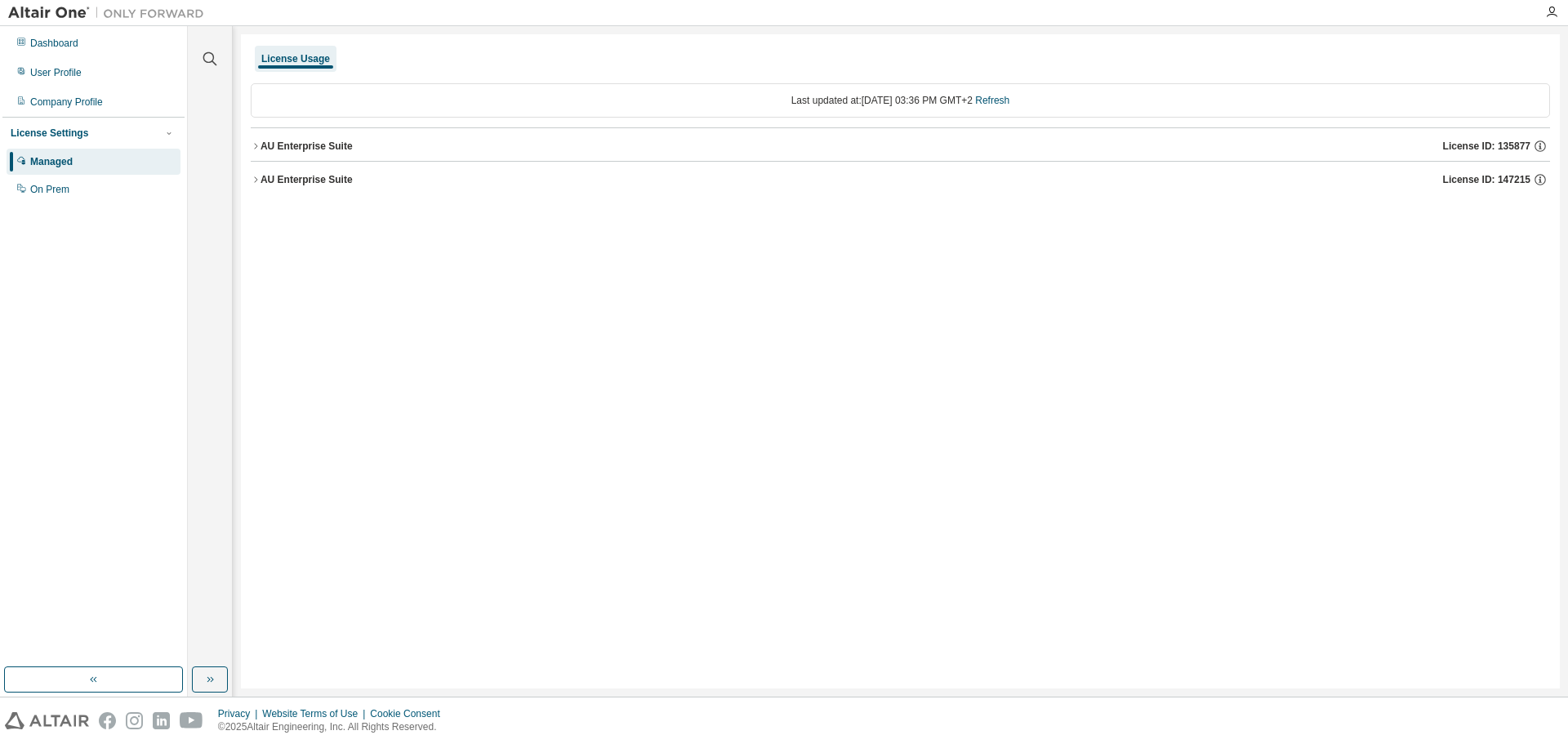
click at [264, 145] on div "AU Enterprise Suite" at bounding box center [307, 146] width 92 height 13
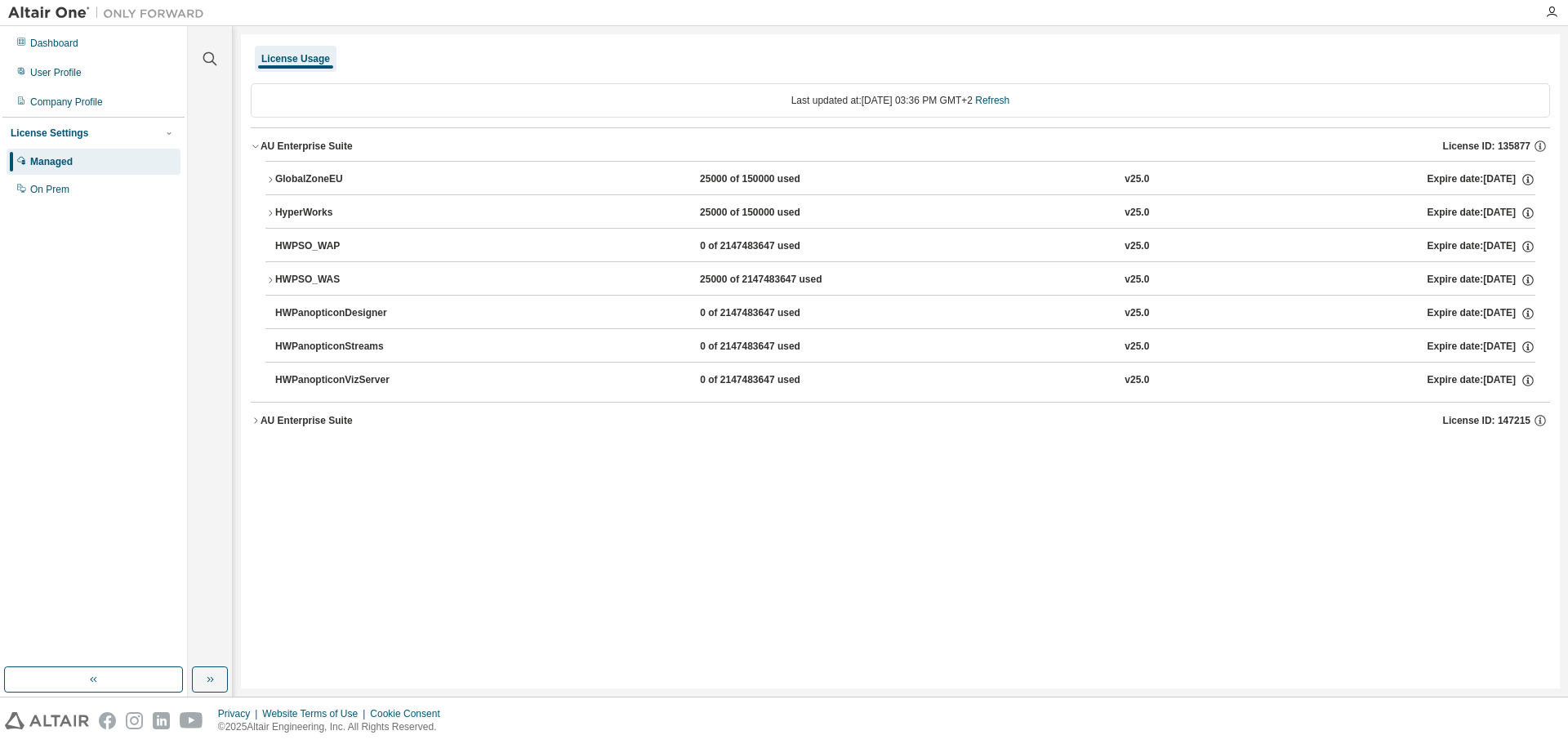
click at [259, 145] on icon "button" at bounding box center [256, 146] width 10 height 10
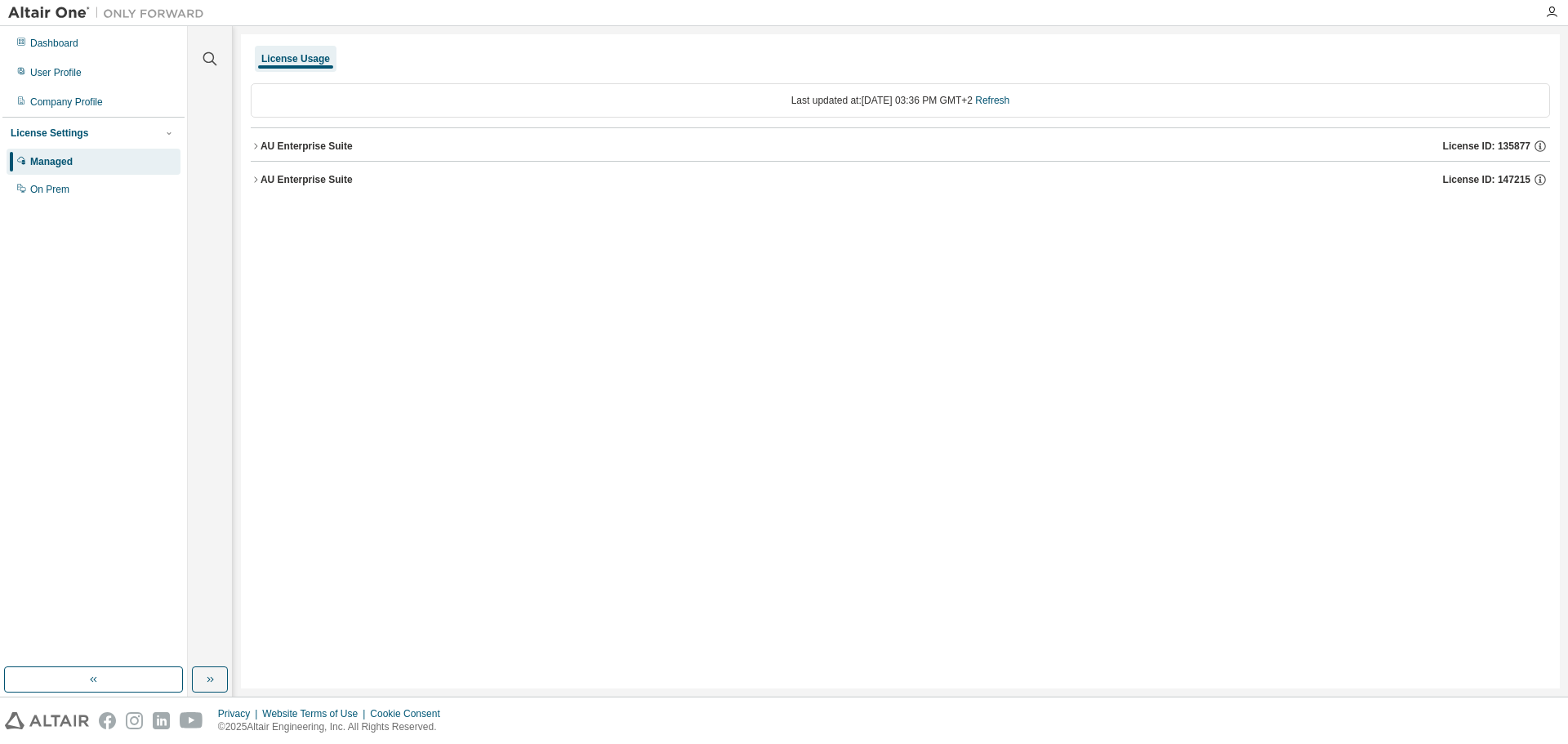
click at [273, 187] on button "AU Enterprise Suite License ID: 147215" at bounding box center [900, 180] width 1299 height 36
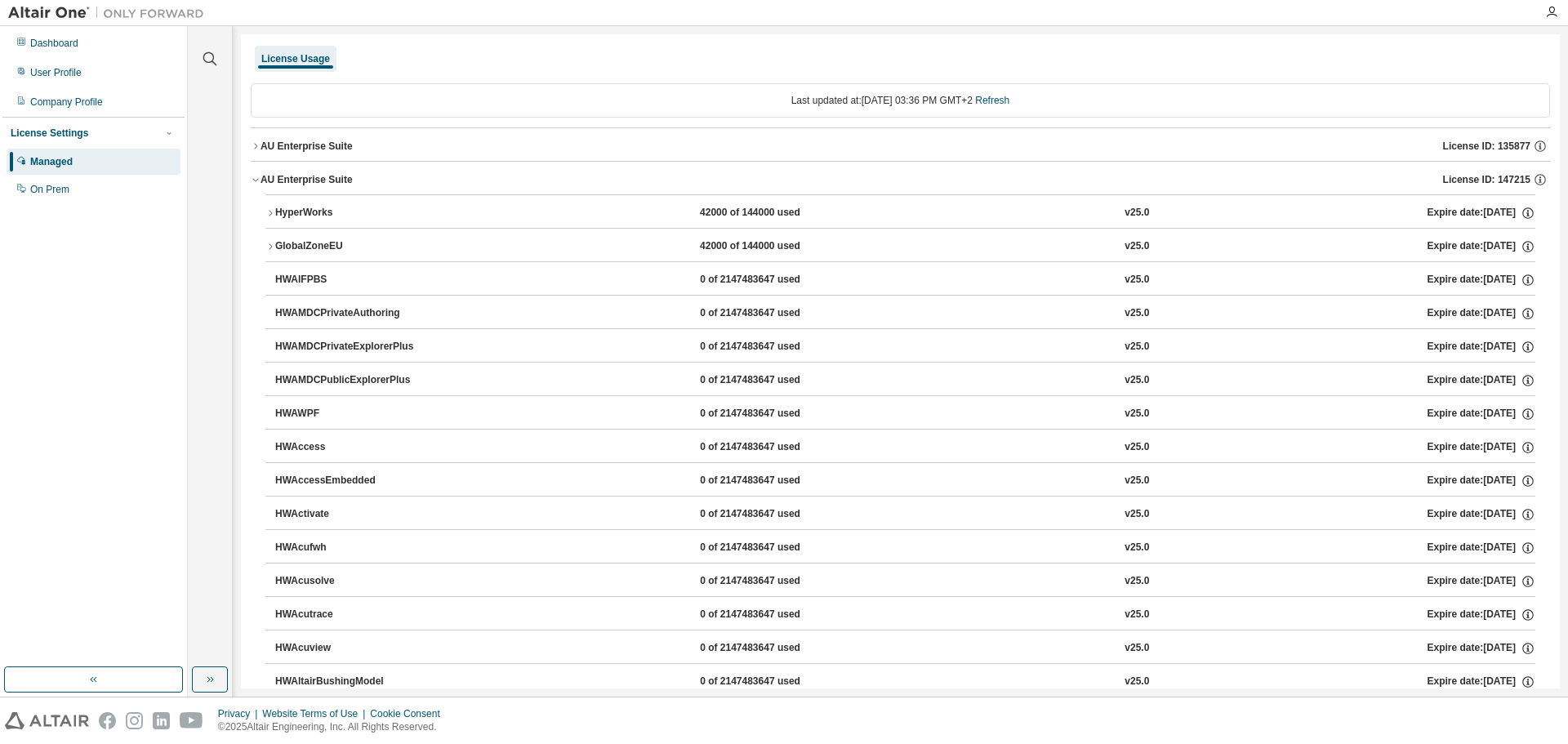
click at [261, 184] on div "AU Enterprise Suite" at bounding box center [307, 180] width 92 height 13
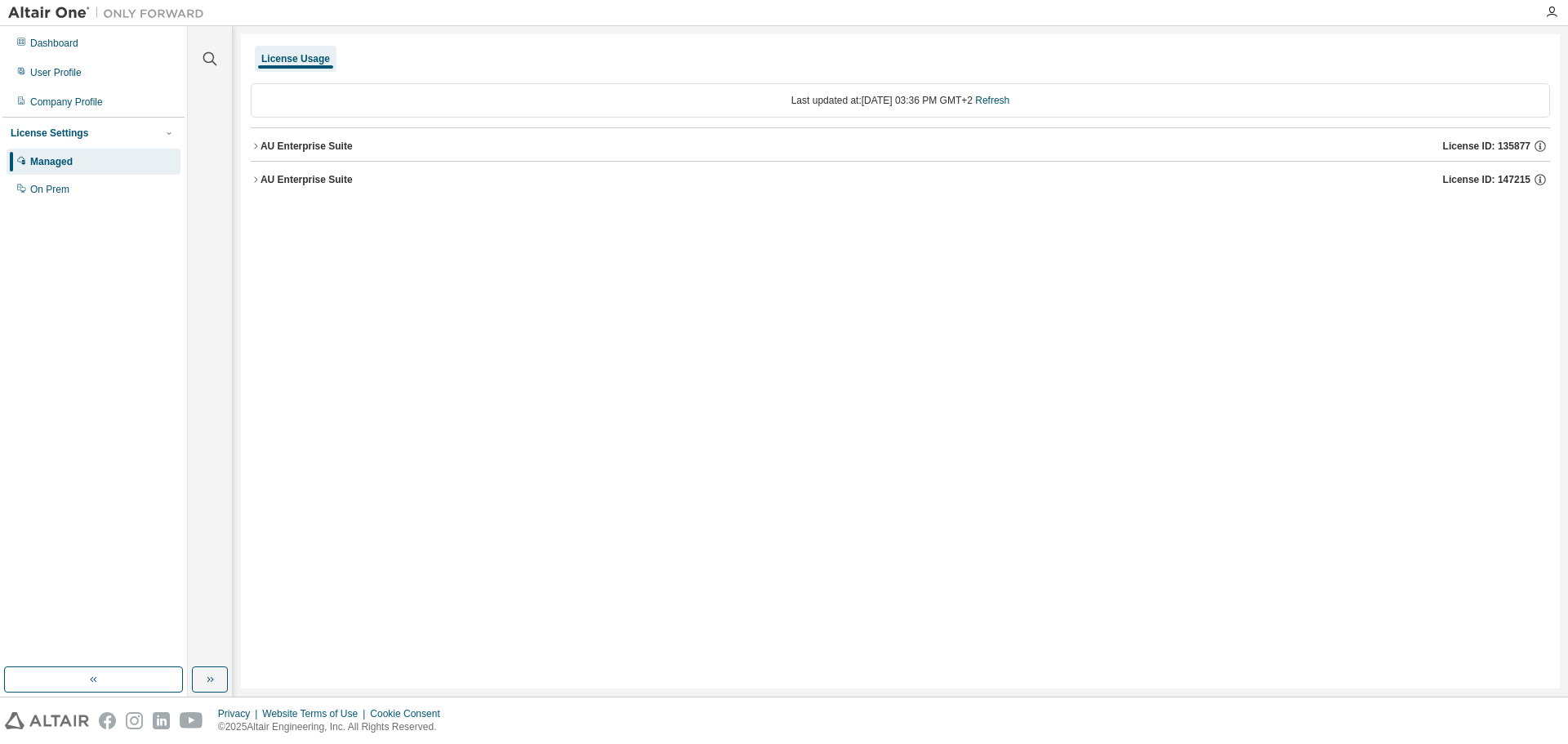
click at [1557, 2] on div at bounding box center [1552, 12] width 33 height 25
click at [1552, 10] on icon "button" at bounding box center [1552, 12] width 13 height 13
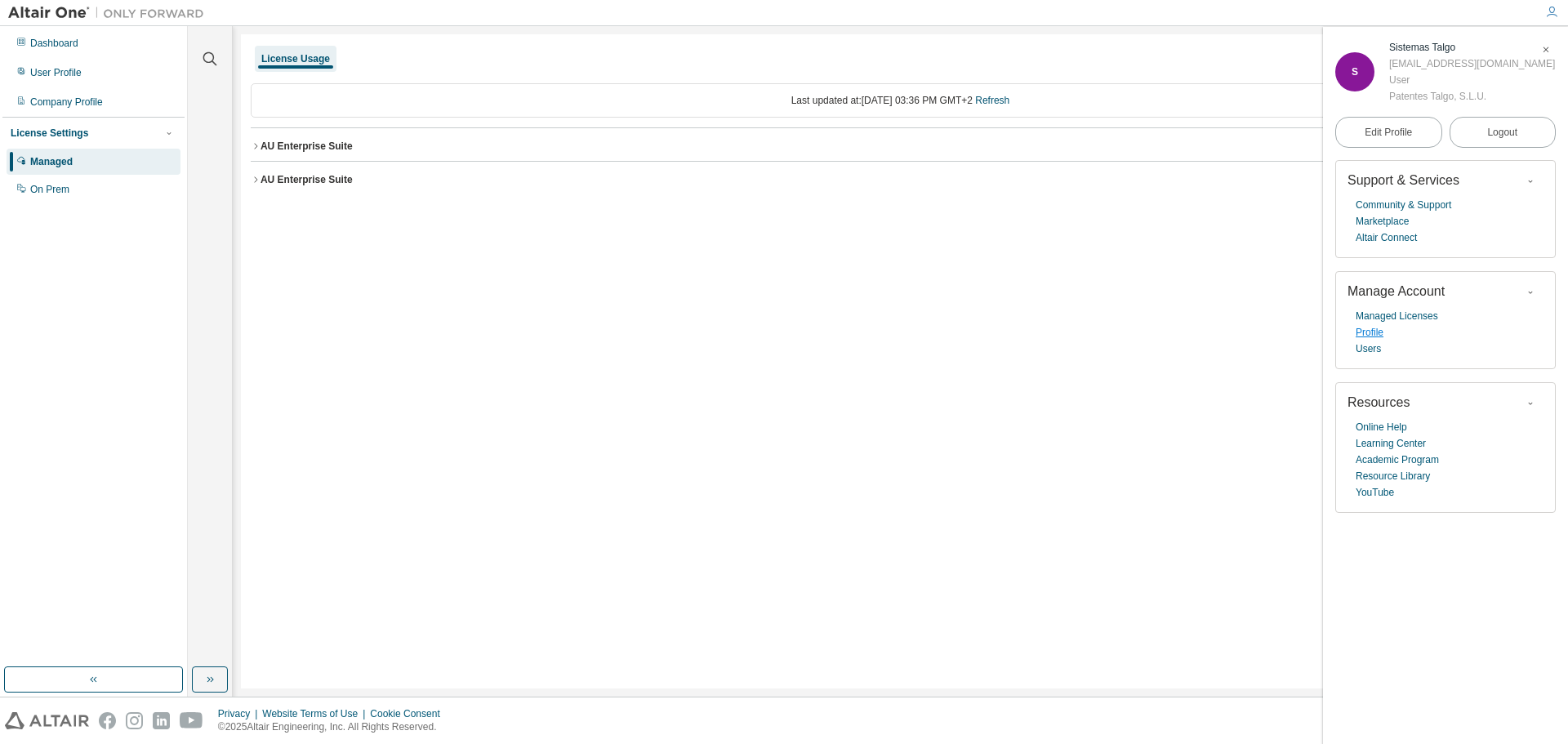
click at [1375, 338] on link "Profile" at bounding box center [1370, 332] width 28 height 16
